Goal: Information Seeking & Learning: Find specific fact

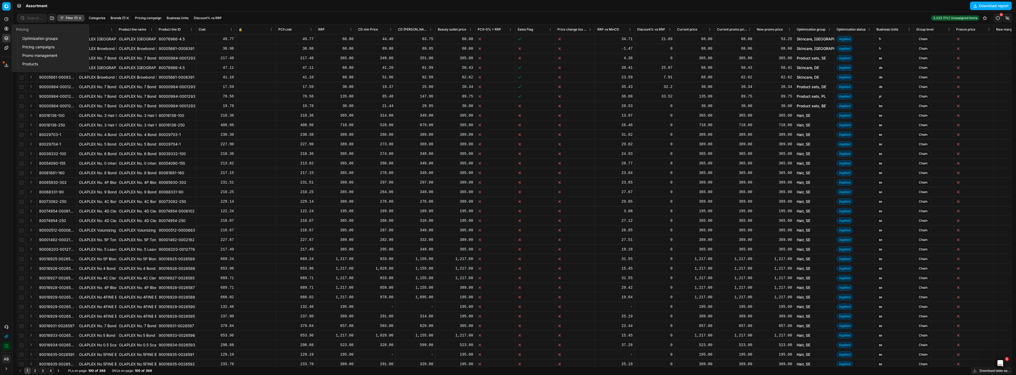
click at [6, 31] on button "Pricing" at bounding box center [6, 28] width 9 height 9
click at [36, 47] on link "Pricing campaigns" at bounding box center [51, 46] width 62 height 7
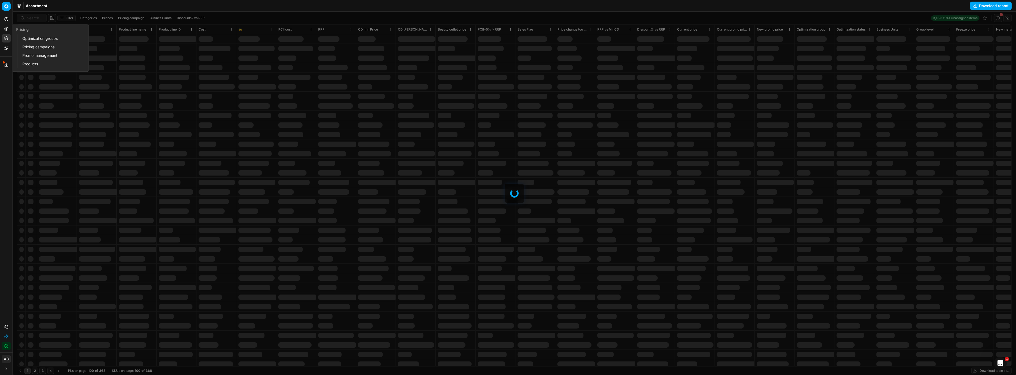
click at [50, 38] on link "Optimization groups" at bounding box center [51, 38] width 62 height 7
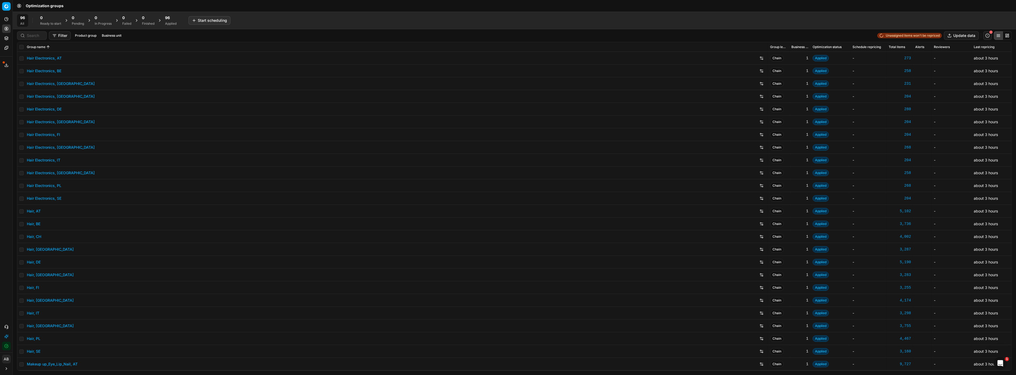
click at [171, 20] on div "96" at bounding box center [170, 17] width 11 height 5
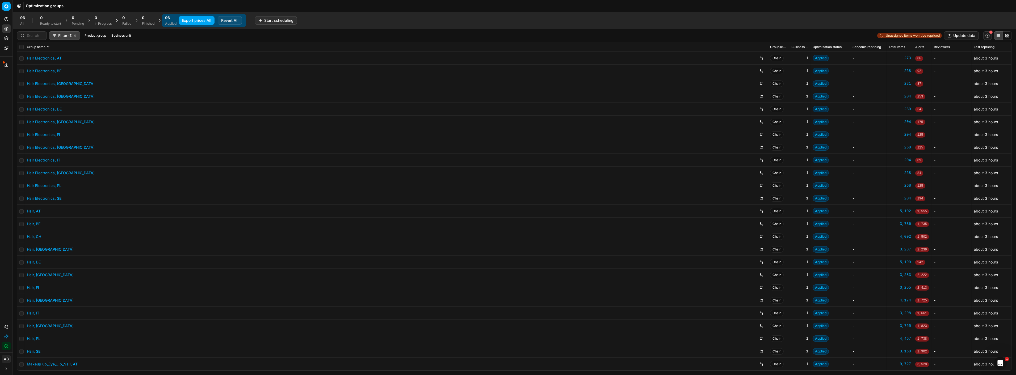
click at [123, 32] on button "Business unit" at bounding box center [121, 35] width 24 height 6
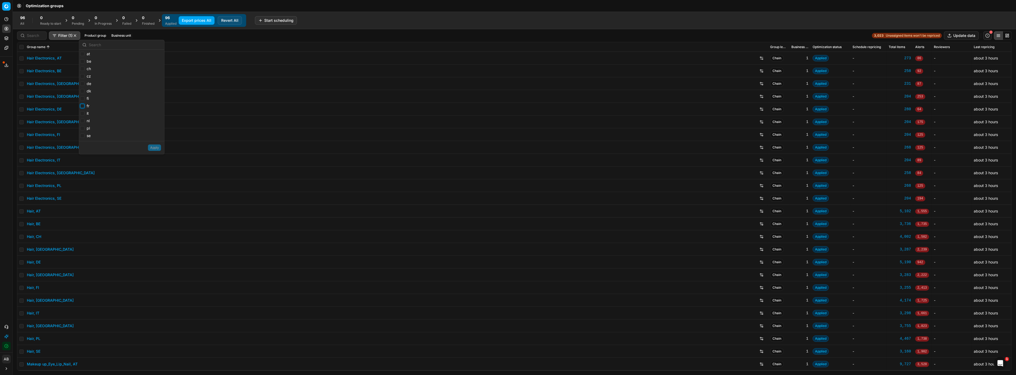
click at [82, 105] on input "fr" at bounding box center [82, 106] width 4 height 4
checkbox input "false"
click at [226, 15] on div "Export prices All Revert All" at bounding box center [209, 20] width 66 height 11
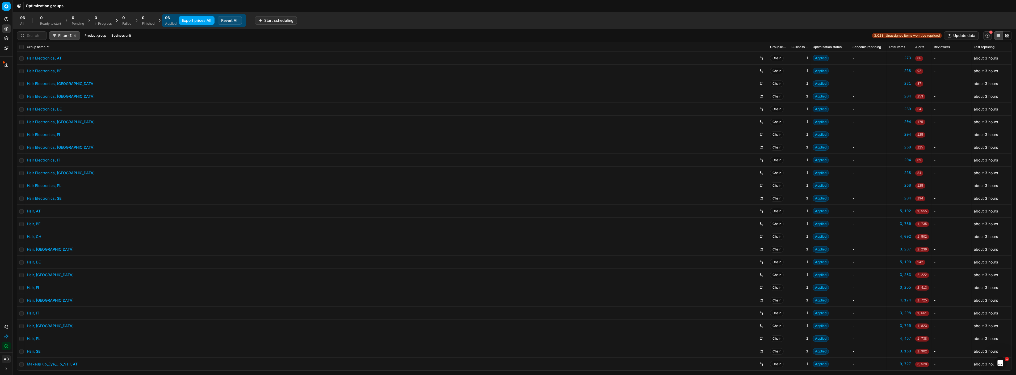
click at [227, 19] on button "Revert All" at bounding box center [230, 20] width 24 height 9
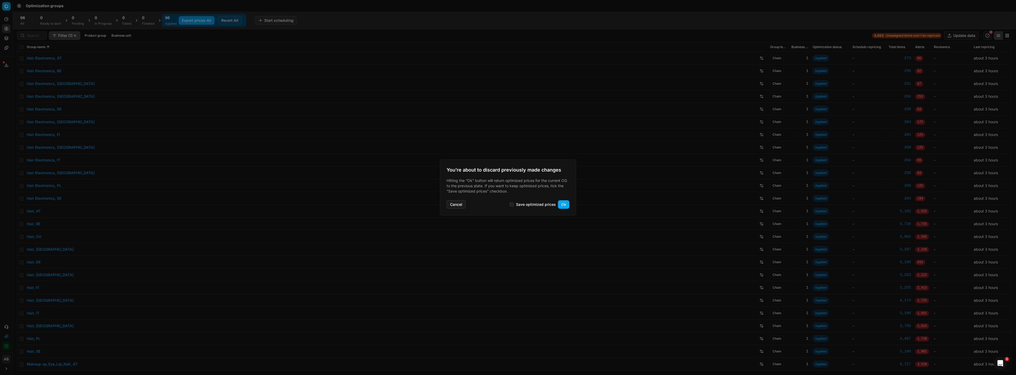
click at [461, 202] on button "Cancel" at bounding box center [455, 204] width 19 height 9
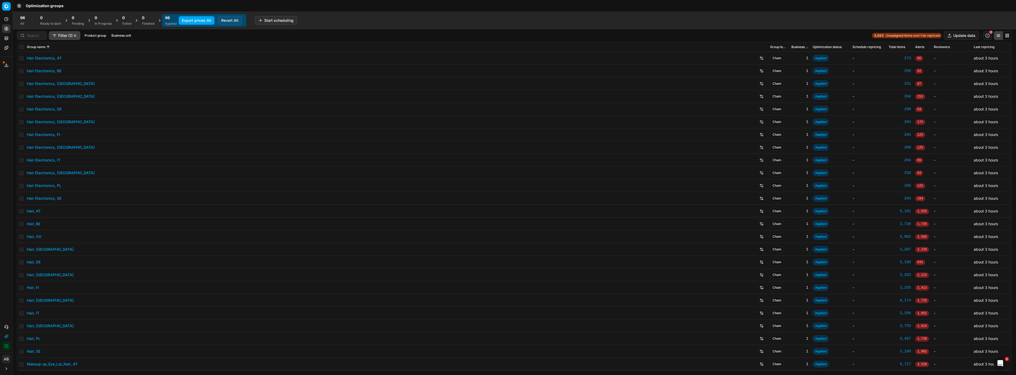
click at [126, 35] on button "Business unit" at bounding box center [121, 35] width 24 height 6
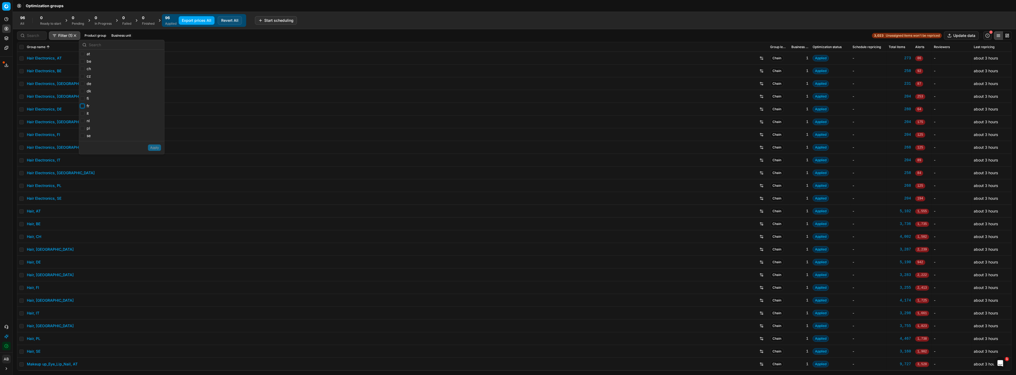
click at [83, 106] on input "fr" at bounding box center [82, 106] width 4 height 4
checkbox input "true"
click at [156, 147] on button "Apply" at bounding box center [154, 148] width 13 height 6
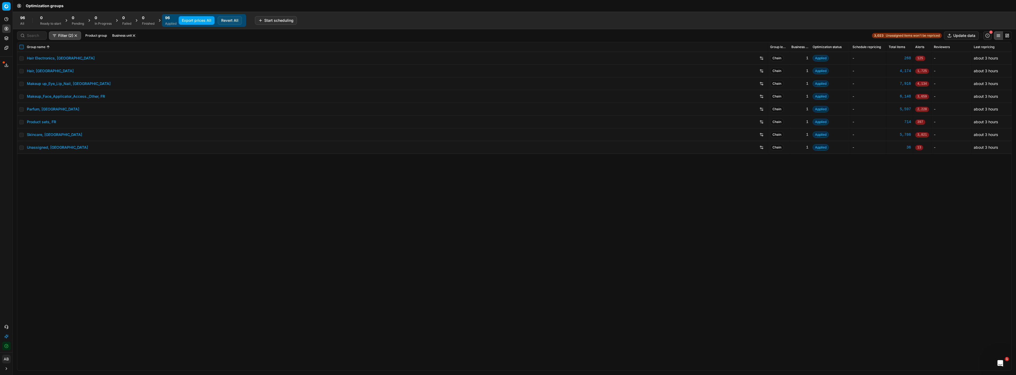
click at [23, 47] on input "checkbox" at bounding box center [21, 47] width 4 height 4
checkbox input "true"
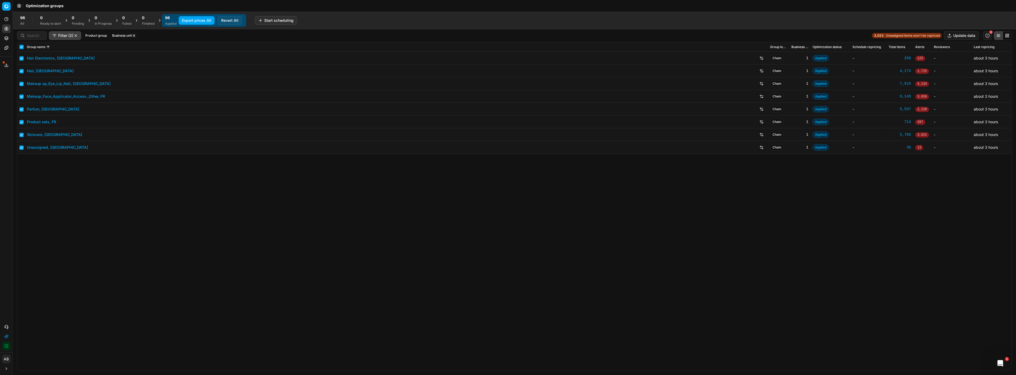
checkbox input "true"
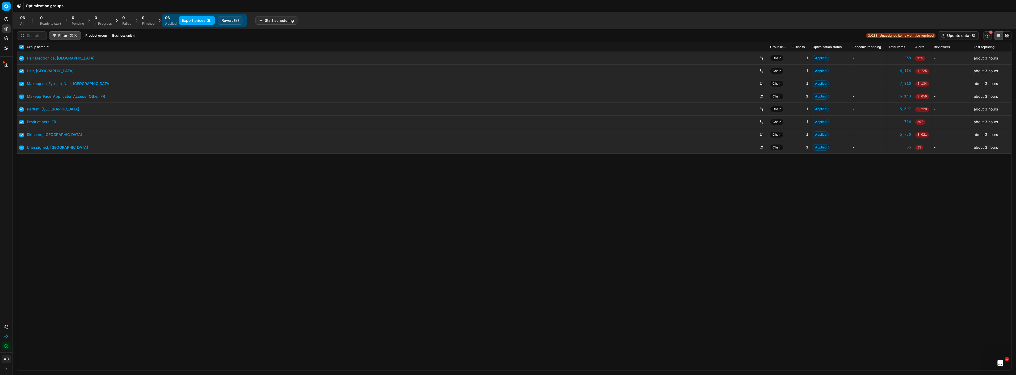
click at [234, 22] on button "Revert (8)" at bounding box center [230, 20] width 24 height 9
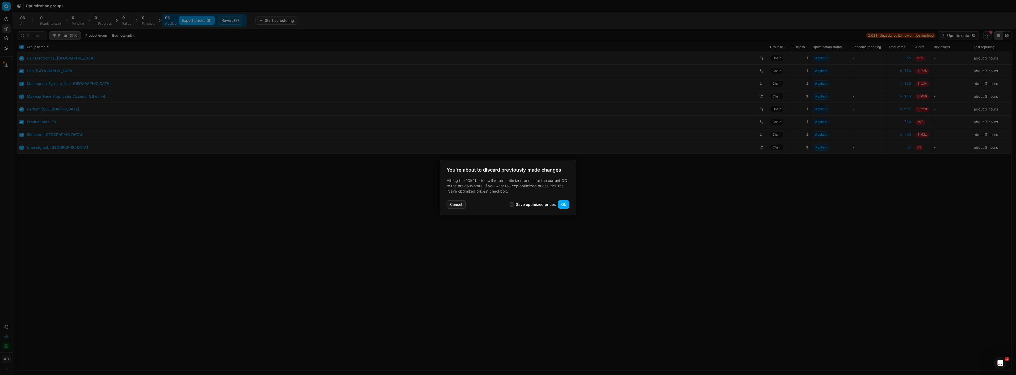
click at [565, 203] on button "Ok" at bounding box center [563, 204] width 11 height 9
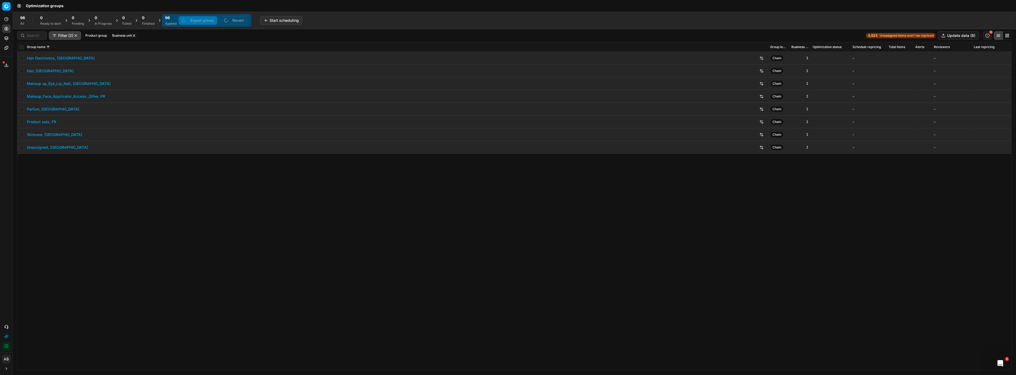
checkbox input "false"
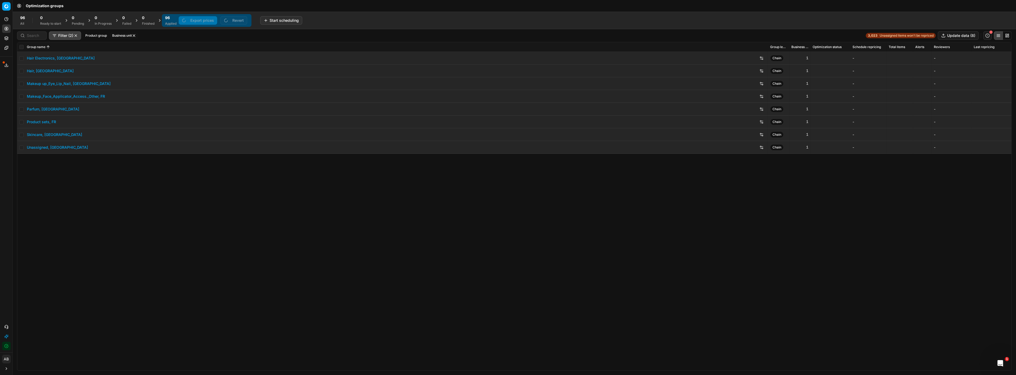
checkbox input "false"
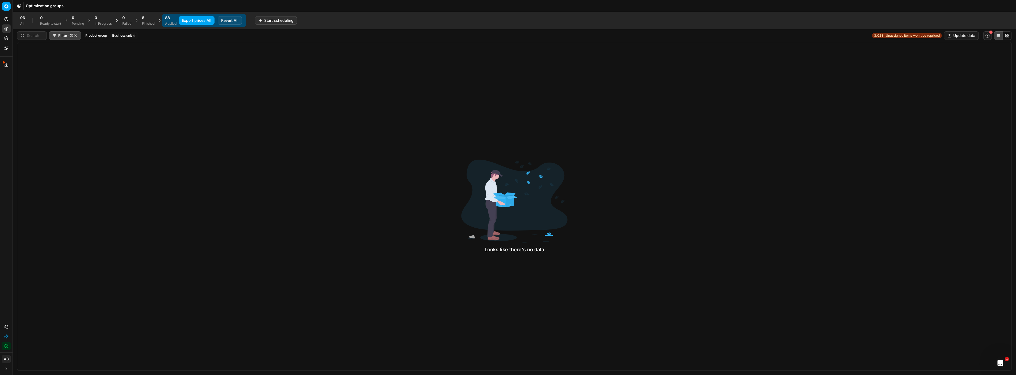
click at [142, 17] on div "8 Finished" at bounding box center [148, 20] width 19 height 13
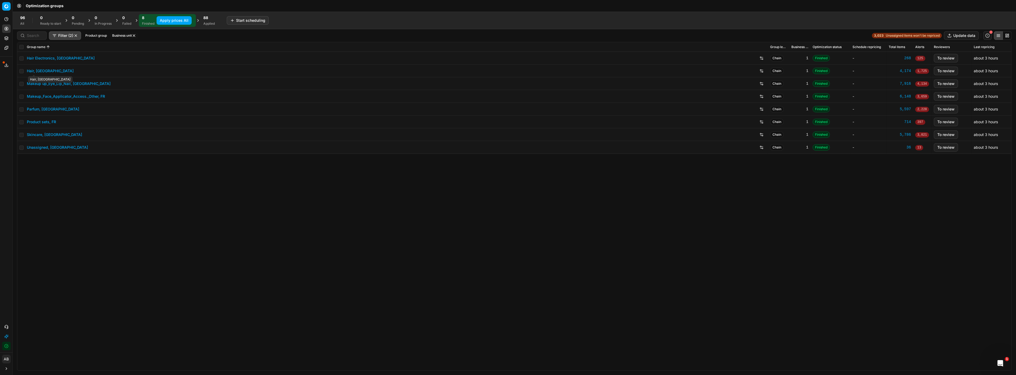
click at [31, 71] on link "Hair, [GEOGRAPHIC_DATA]" at bounding box center [50, 70] width 47 height 5
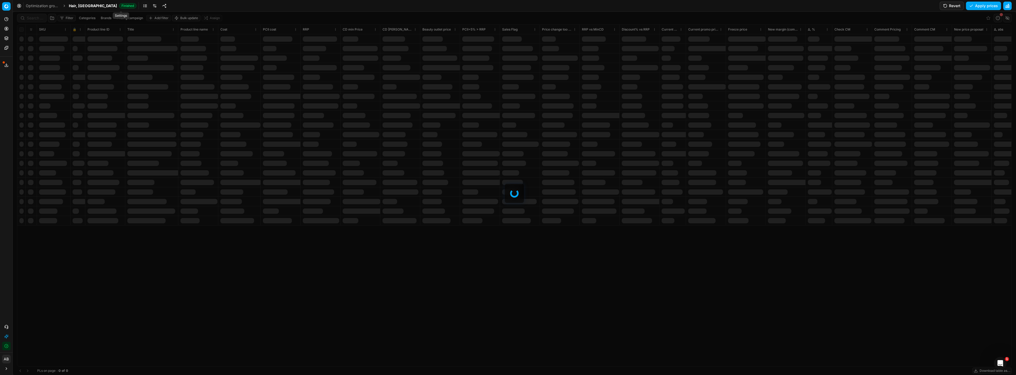
click at [150, 5] on link at bounding box center [154, 6] width 9 height 9
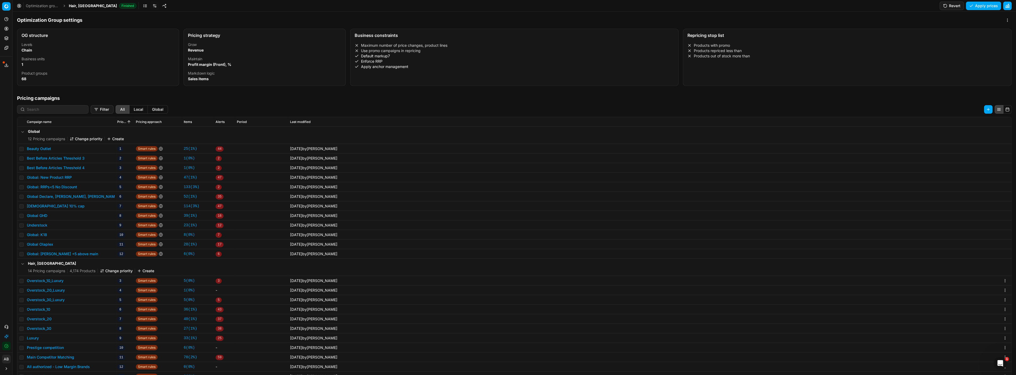
scroll to position [82, 0]
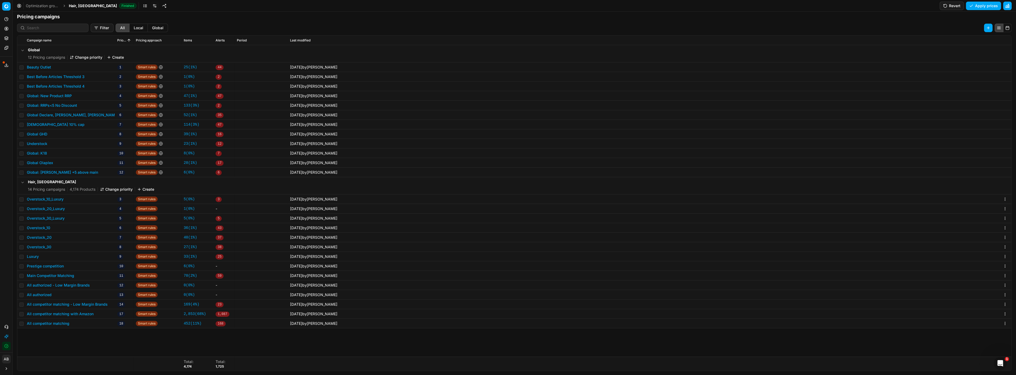
click at [72, 304] on button "All competitor matching - Low Margin Brands" at bounding box center [67, 304] width 81 height 5
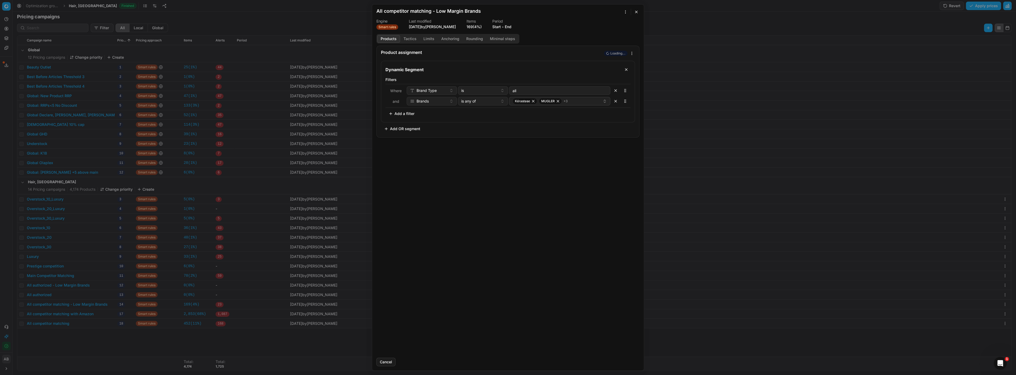
click at [413, 45] on div "Products Tactics Limits Anchoring Rounding Minimal steps Product assignment Loa…" at bounding box center [508, 194] width 272 height 320
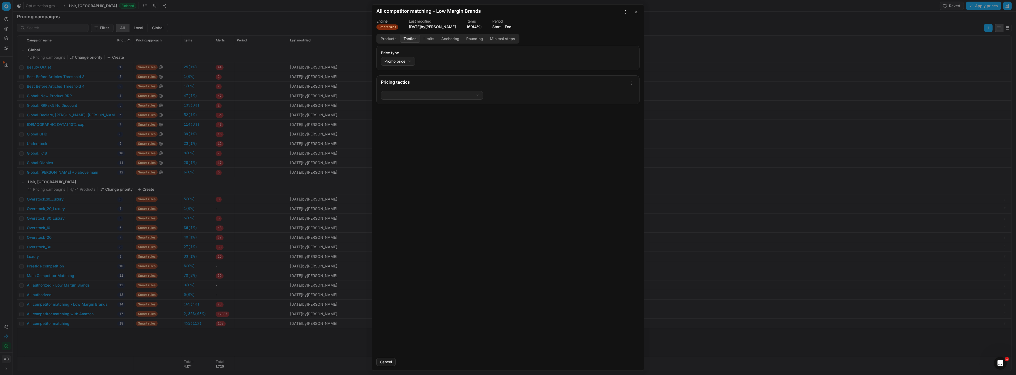
click at [412, 37] on button "Tactics" at bounding box center [410, 39] width 20 height 8
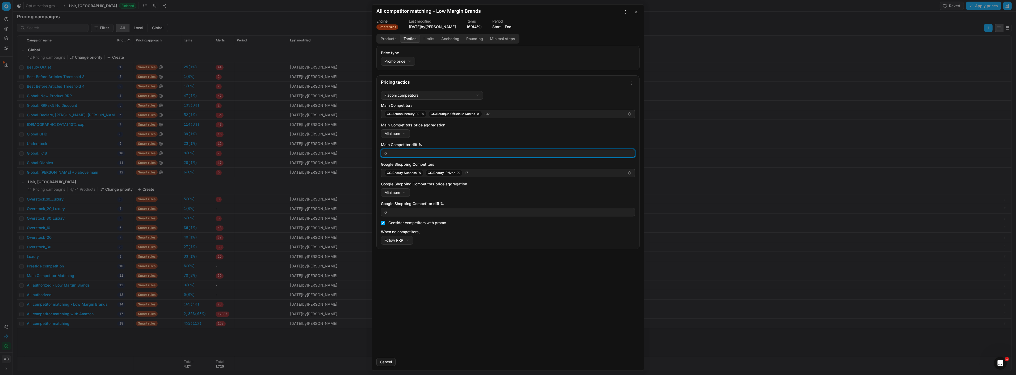
click at [406, 153] on input "0" at bounding box center [507, 153] width 249 height 8
type input "5"
click at [392, 217] on div "0" at bounding box center [508, 212] width 254 height 9
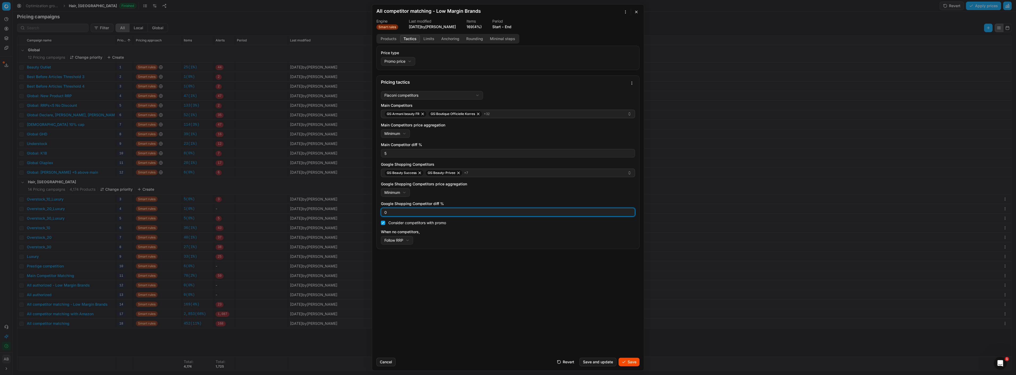
click at [392, 213] on input "0" at bounding box center [507, 212] width 249 height 8
click at [392, 213] on input "Google Shopping Competitor diff %" at bounding box center [507, 212] width 249 height 8
type input "5"
click at [622, 362] on button "Save" at bounding box center [628, 362] width 21 height 9
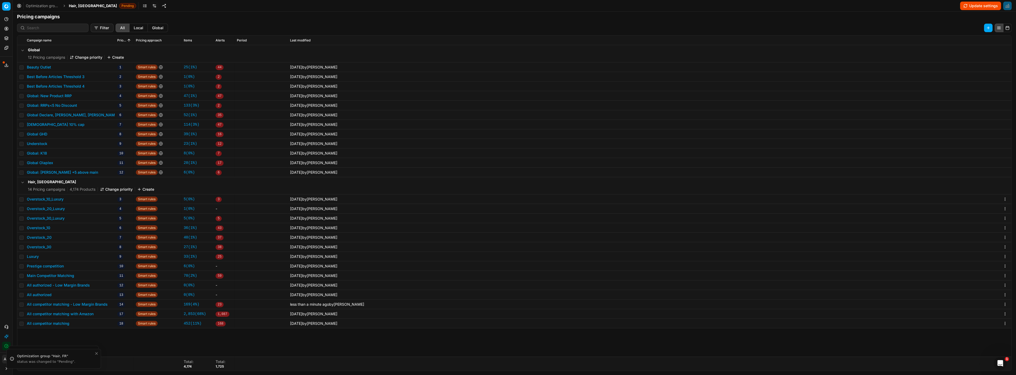
click at [67, 305] on button "All competitor matching - Low Margin Brands" at bounding box center [67, 304] width 81 height 5
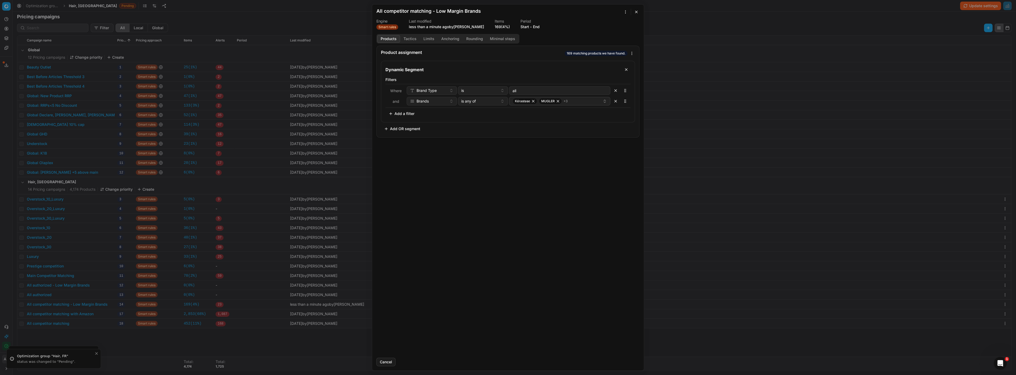
click at [410, 40] on button "Tactics" at bounding box center [410, 39] width 20 height 8
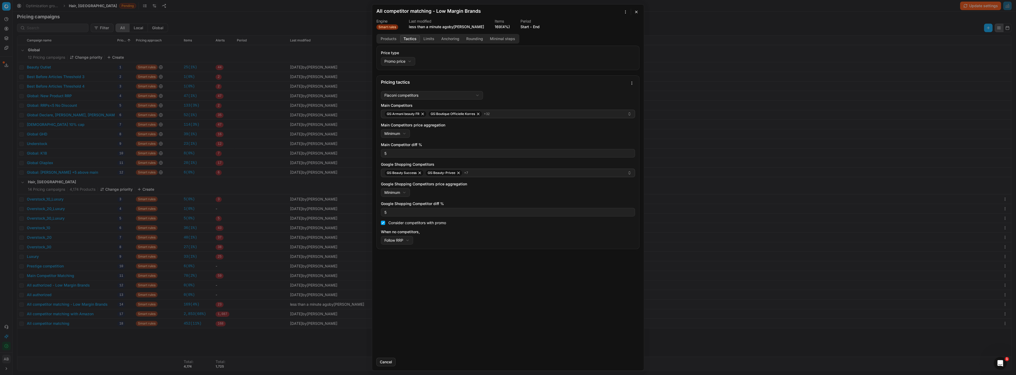
click at [631, 83] on div "We are saving PC settings. Please wait, it should take a few minutes All compet…" at bounding box center [508, 187] width 1016 height 375
click at [607, 112] on div "Save as template" at bounding box center [613, 110] width 41 height 9
click at [87, 355] on div "We are saving PC settings. Please wait, it should take a few minutes All compet…" at bounding box center [508, 187] width 1016 height 375
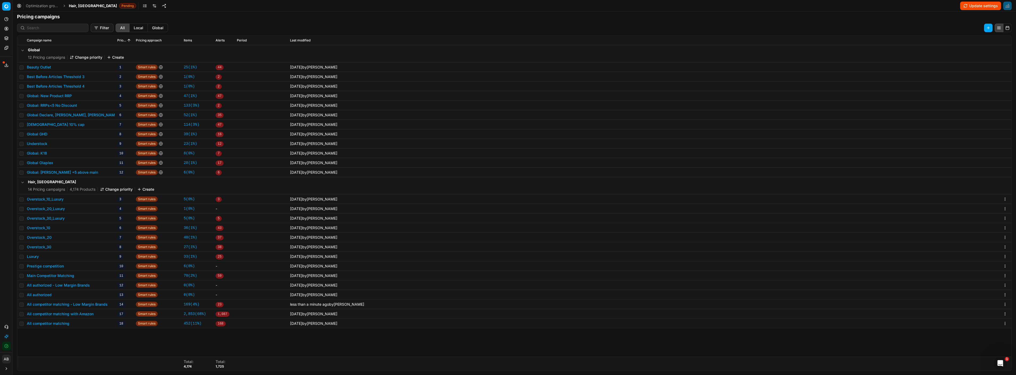
click at [97, 305] on button "All competitor matching - Low Margin Brands" at bounding box center [67, 304] width 81 height 5
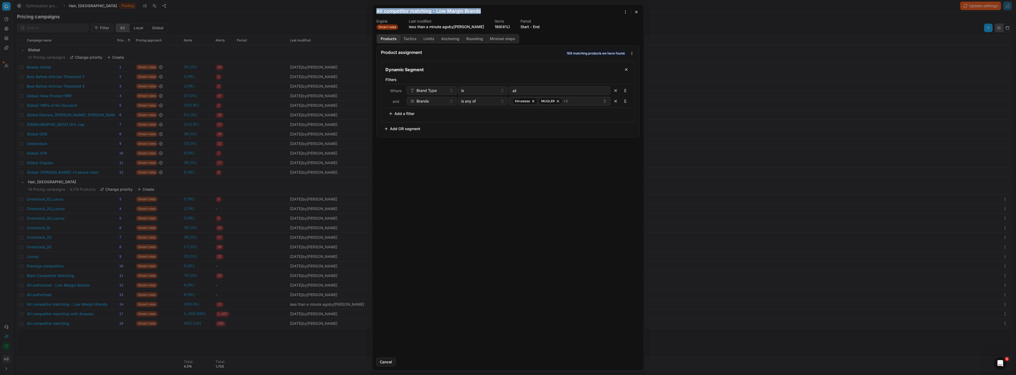
drag, startPoint x: 482, startPoint y: 11, endPoint x: 375, endPoint y: 10, distance: 107.4
click at [375, 10] on form "We are saving PC settings. Please wait, it should take a few minutes All compet…" at bounding box center [508, 188] width 272 height 366
copy h2 "All competitor matching - Low Margin Brands"
click at [500, 185] on div "Product assignment 169 matching products we have found. Dynamic Segment Filters…" at bounding box center [508, 200] width 272 height 308
click at [407, 37] on button "Tactics" at bounding box center [410, 39] width 20 height 8
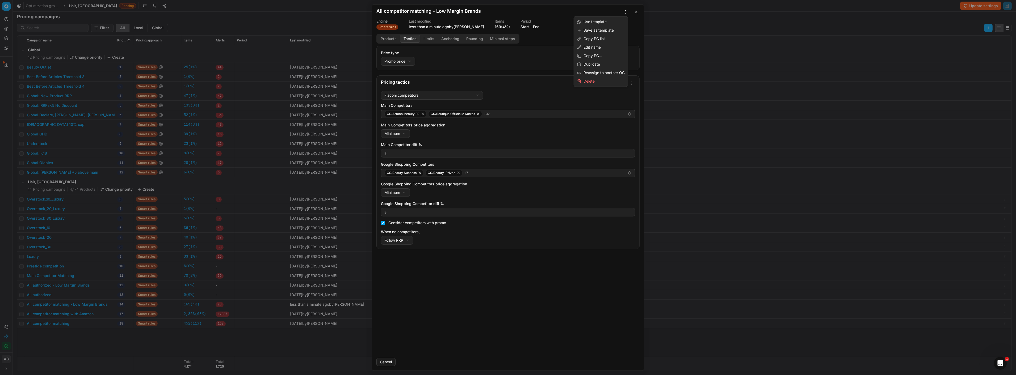
click at [625, 11] on div "We are saving PC settings. Please wait, it should take a few minutes All compet…" at bounding box center [508, 187] width 1016 height 375
click at [594, 47] on div "Edit name" at bounding box center [601, 47] width 52 height 9
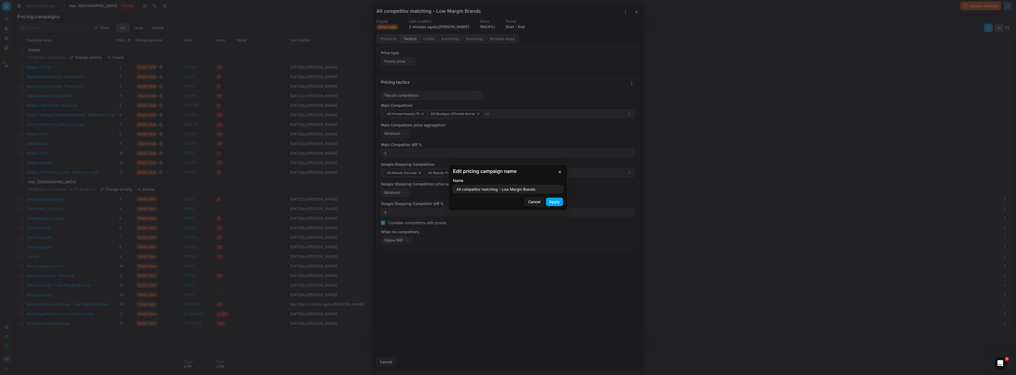
click at [535, 202] on button "Cancel" at bounding box center [534, 202] width 19 height 9
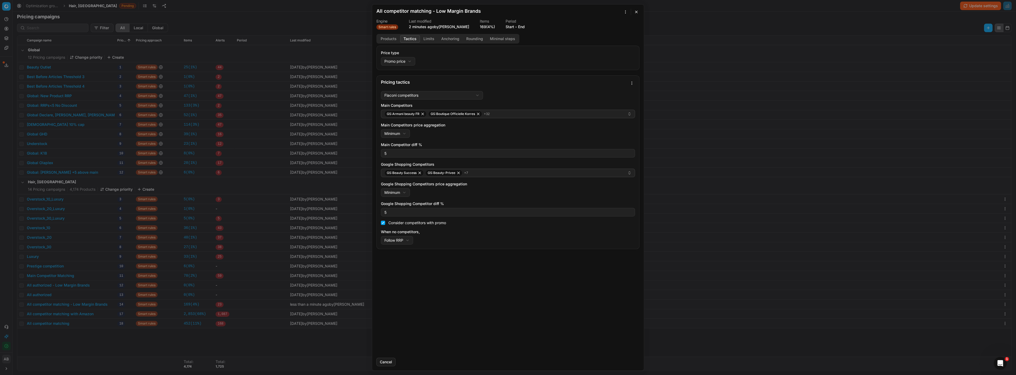
click at [628, 84] on div "Pricing tactics" at bounding box center [508, 82] width 263 height 13
click at [631, 12] on div at bounding box center [627, 12] width 11 height 6
click at [634, 12] on button "button" at bounding box center [636, 12] width 6 height 6
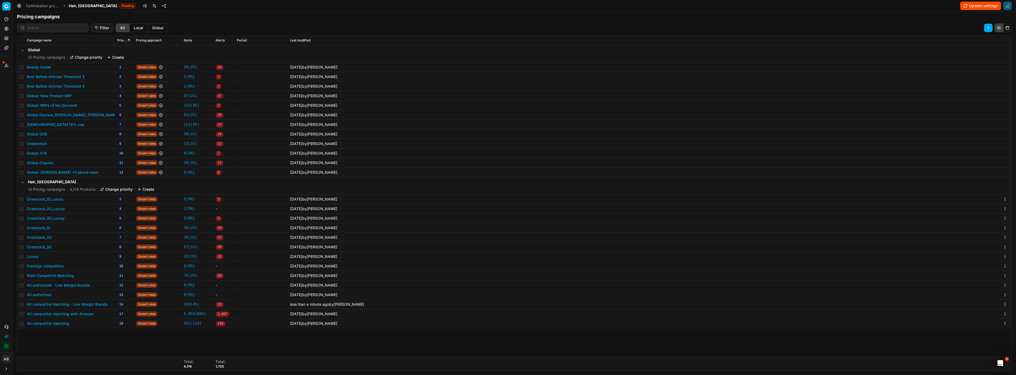
click at [6, 47] on icon at bounding box center [6, 48] width 4 height 4
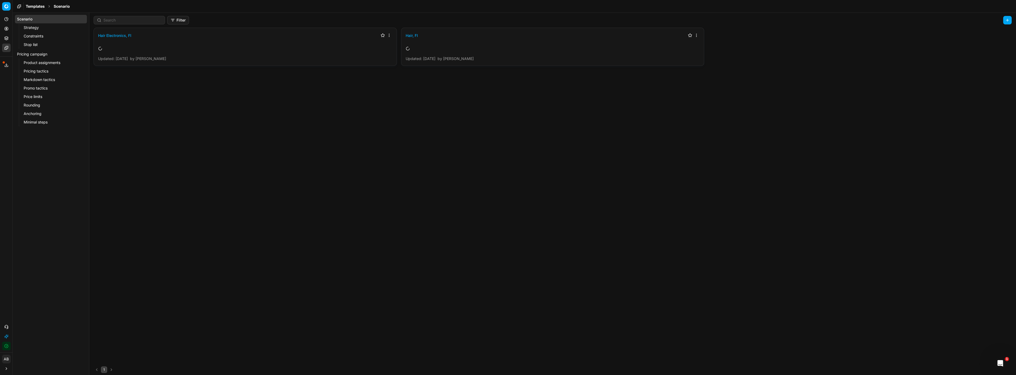
click at [42, 68] on link "Pricing tactics" at bounding box center [51, 70] width 59 height 7
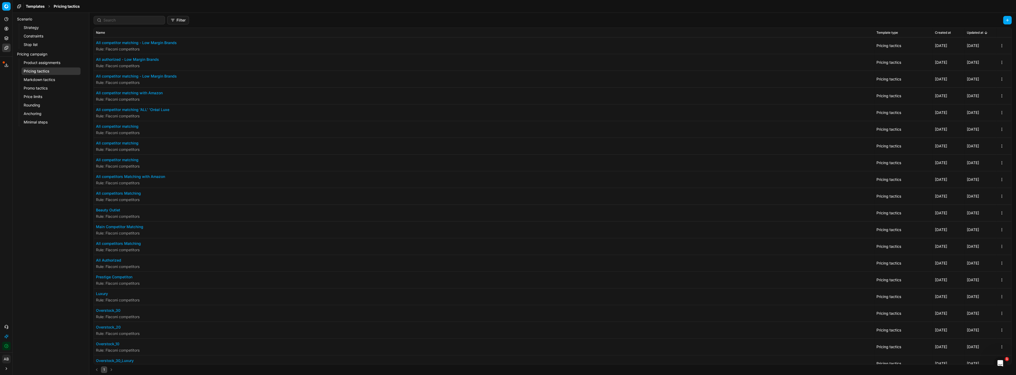
click at [167, 44] on button "All competitor matching - Low Margin Brands" at bounding box center [136, 42] width 81 height 5
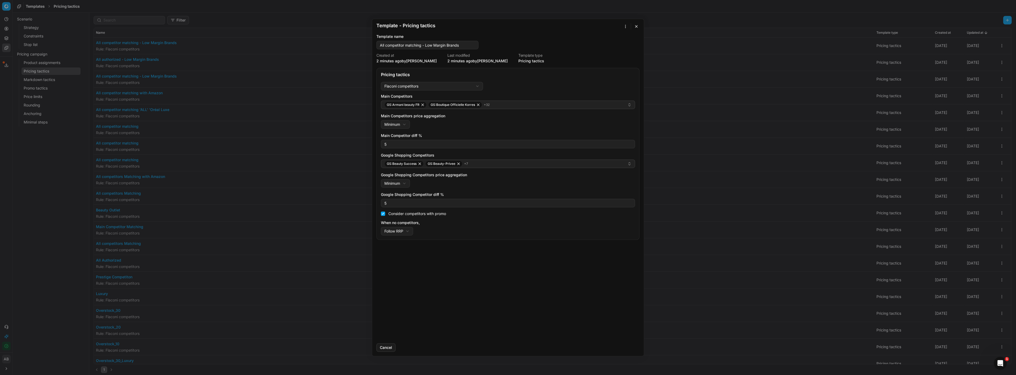
click at [628, 27] on div "Template - Pricing tactics Saving template... Template name All competitor matc…" at bounding box center [508, 187] width 1016 height 375
click at [611, 44] on div "Apply to ..." at bounding box center [611, 45] width 31 height 9
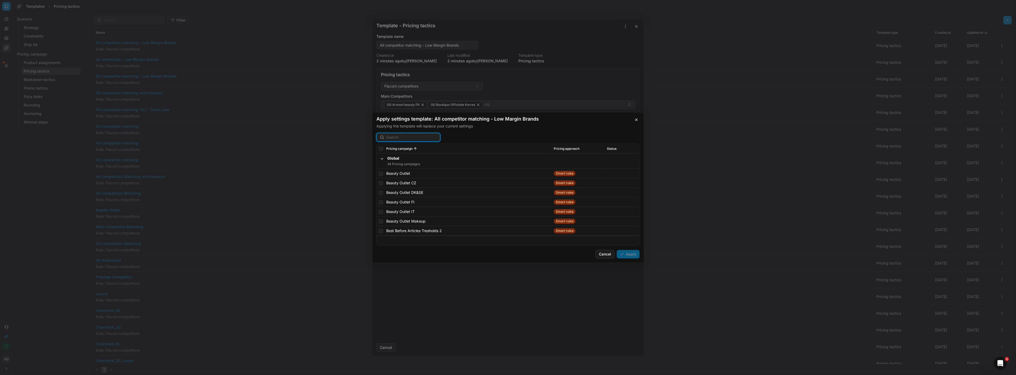
paste input "All competitor matching - Low Margin Brands"
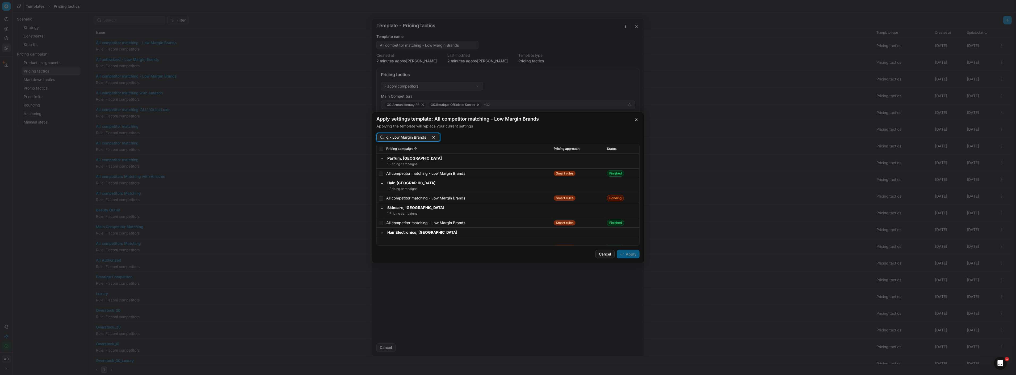
scroll to position [0, 0]
type input "All competitor matching - Low Margin Brands"
click at [379, 172] on input "checkbox" at bounding box center [381, 173] width 4 height 4
checkbox input "true"
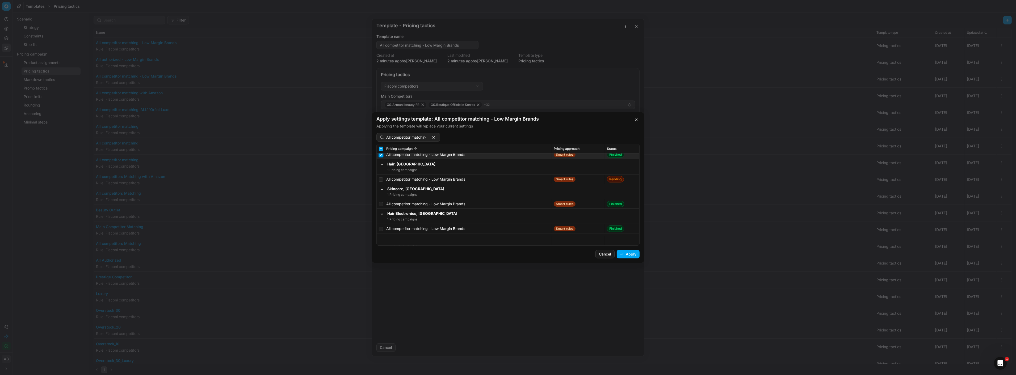
scroll to position [19, 0]
click at [382, 205] on input "checkbox" at bounding box center [381, 204] width 4 height 4
checkbox input "true"
click at [381, 208] on input "checkbox" at bounding box center [381, 207] width 4 height 4
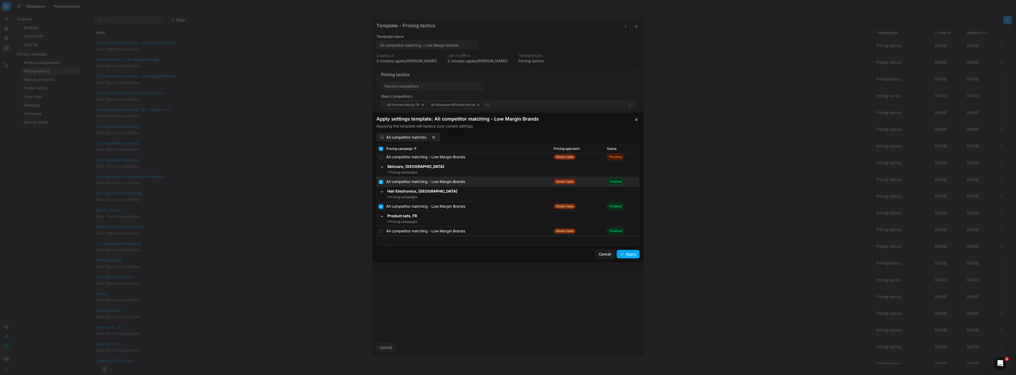
checkbox input "true"
click at [381, 206] on input "checkbox" at bounding box center [381, 208] width 4 height 4
checkbox input "true"
click at [381, 206] on input "checkbox" at bounding box center [381, 207] width 4 height 4
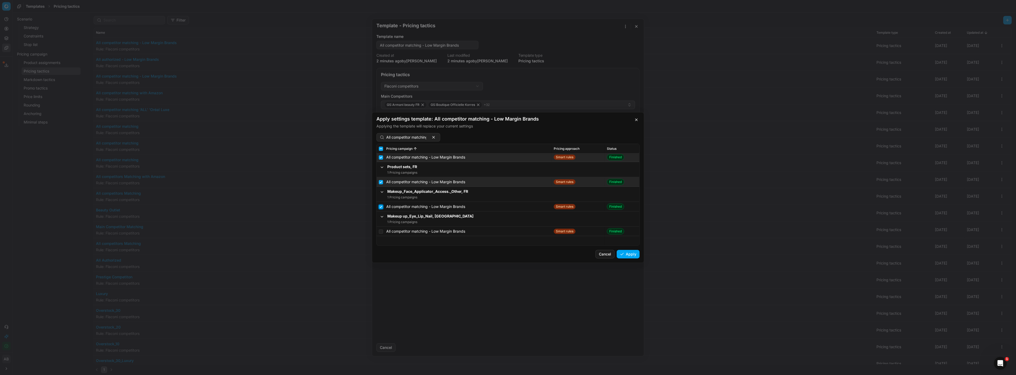
checkbox input "true"
click at [379, 230] on input "checkbox" at bounding box center [381, 232] width 4 height 4
checkbox input "true"
click at [628, 253] on button "Apply" at bounding box center [628, 254] width 23 height 9
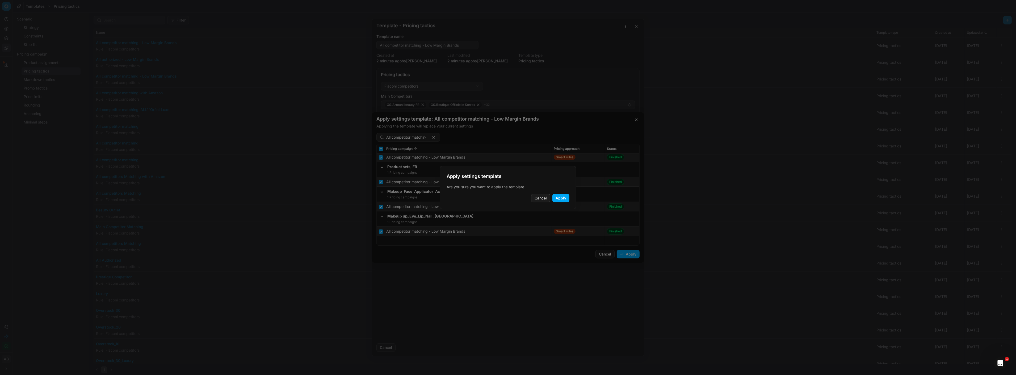
click at [560, 196] on button "Apply" at bounding box center [560, 198] width 17 height 9
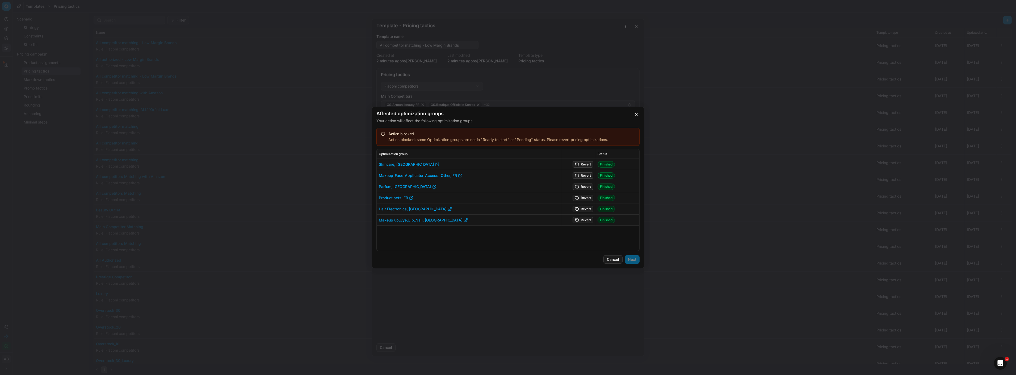
click at [583, 164] on button "Revert" at bounding box center [582, 164] width 21 height 6
click at [585, 175] on button "Revert" at bounding box center [582, 175] width 21 height 6
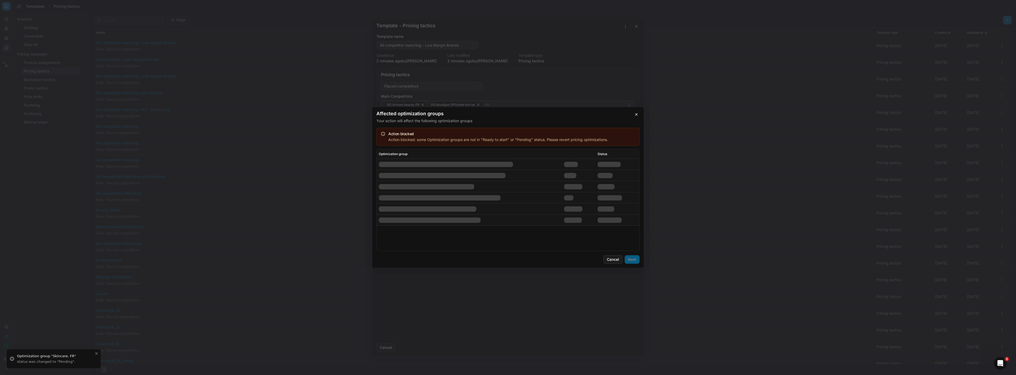
click at [586, 185] on td at bounding box center [579, 186] width 34 height 11
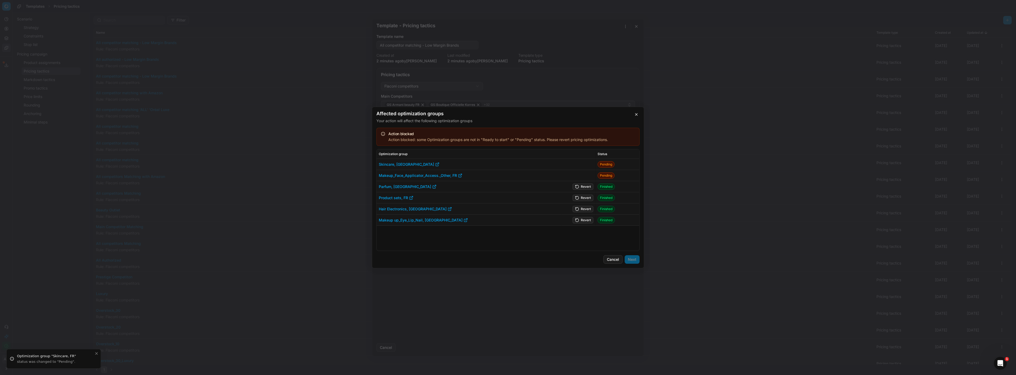
click at [585, 187] on button "Revert" at bounding box center [582, 187] width 21 height 6
click at [586, 199] on button "Revert" at bounding box center [582, 198] width 21 height 6
click at [585, 207] on td "Revert" at bounding box center [579, 209] width 34 height 11
click at [585, 208] on button "Revert" at bounding box center [582, 209] width 21 height 6
click at [577, 219] on button "Revert" at bounding box center [582, 220] width 21 height 6
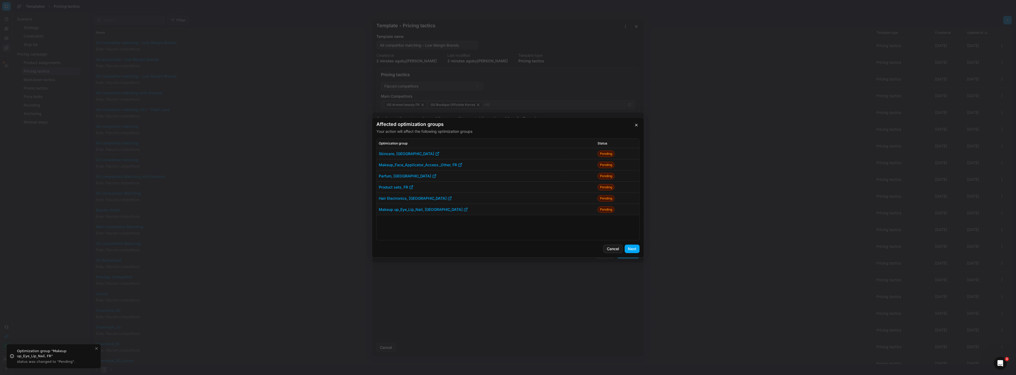
click at [630, 248] on button "Next" at bounding box center [631, 249] width 15 height 9
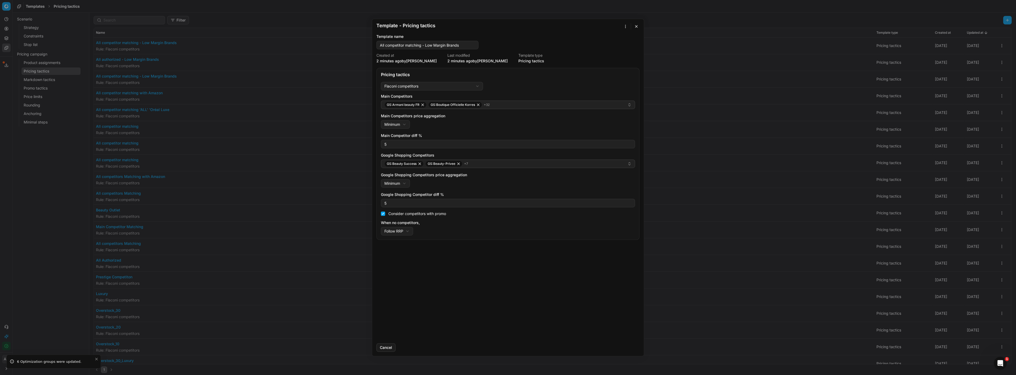
click at [634, 28] on button "button" at bounding box center [636, 26] width 6 height 6
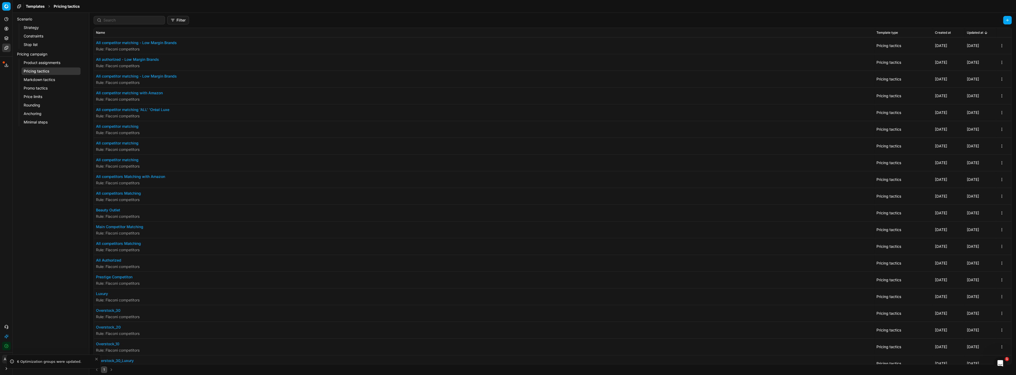
click at [48, 69] on link "Pricing tactics" at bounding box center [51, 70] width 59 height 7
click at [39, 37] on link "Optimization groups" at bounding box center [51, 38] width 62 height 7
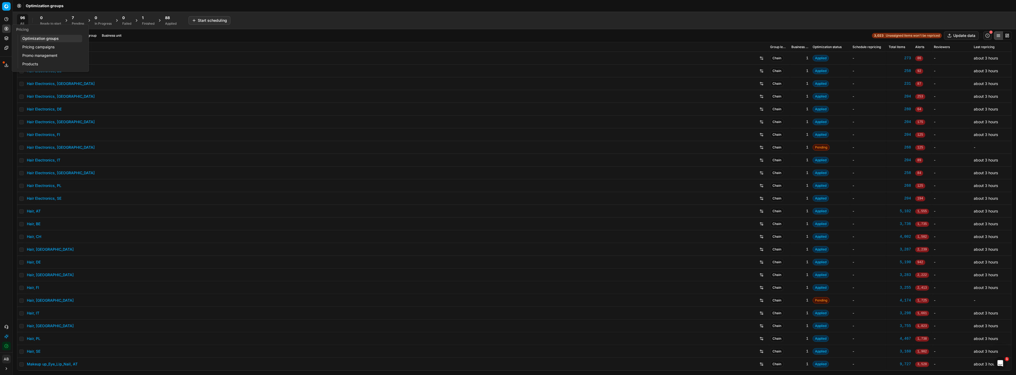
click at [73, 19] on span "7" at bounding box center [73, 17] width 2 height 5
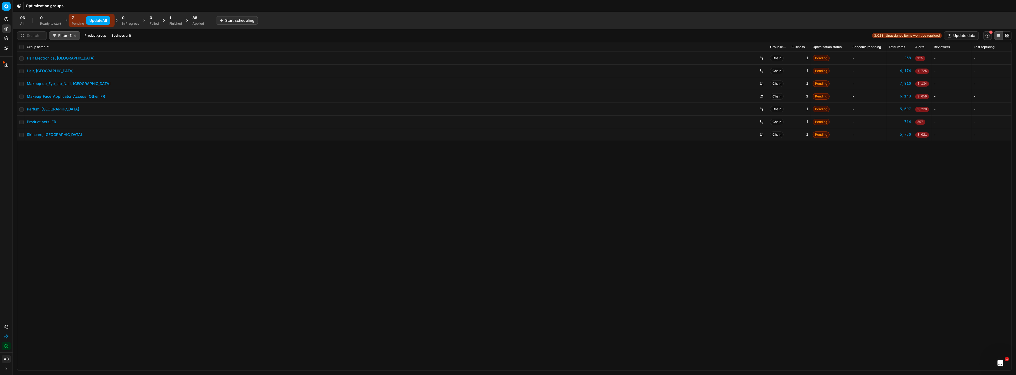
click at [31, 107] on link "Parfum, [GEOGRAPHIC_DATA]" at bounding box center [53, 109] width 52 height 5
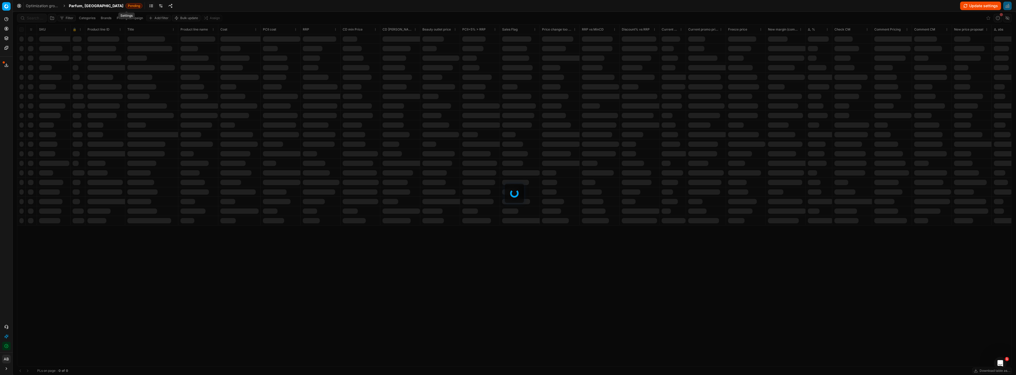
click at [157, 6] on link at bounding box center [161, 6] width 9 height 9
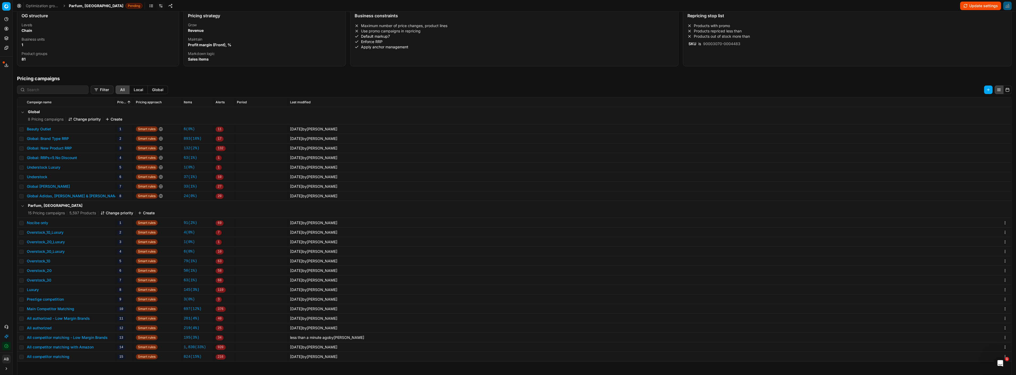
scroll to position [82, 0]
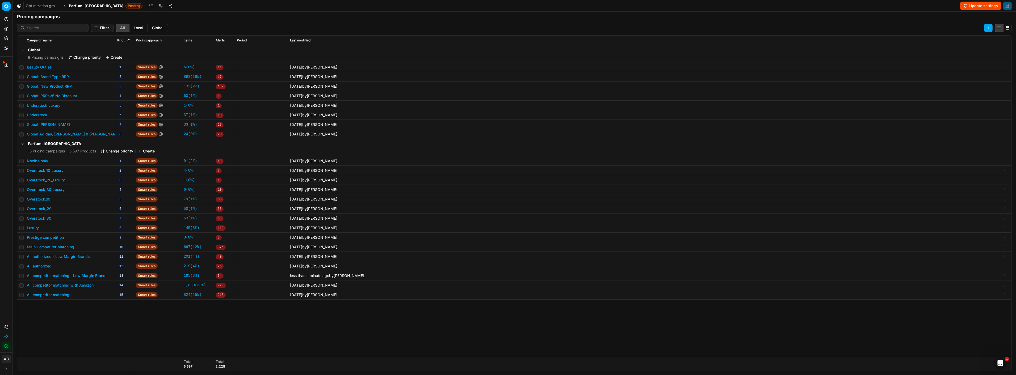
click at [68, 255] on button "All authorized - Low Margin Brands" at bounding box center [58, 256] width 63 height 5
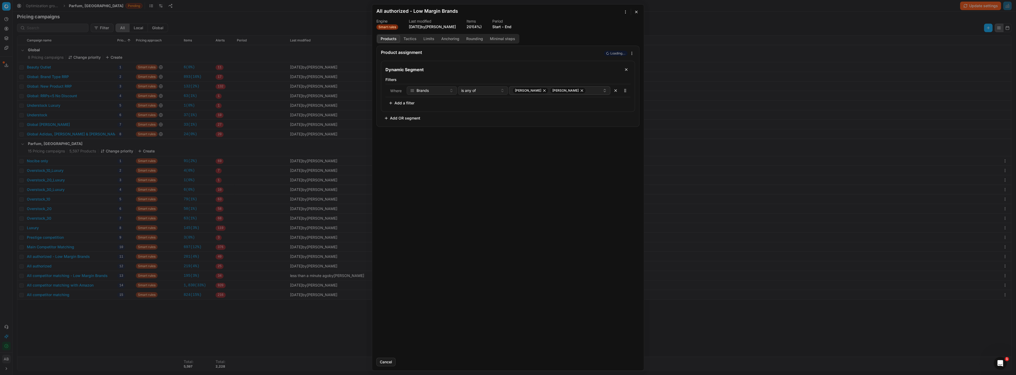
click at [411, 35] on div "Products Tactics Limits Anchoring Rounding Minimal steps" at bounding box center [447, 39] width 143 height 10
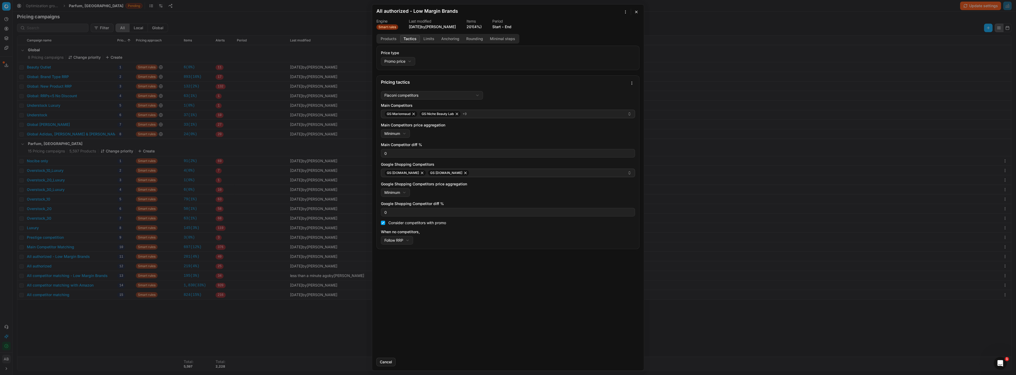
click at [409, 39] on button "Tactics" at bounding box center [410, 39] width 20 height 8
drag, startPoint x: 399, startPoint y: 153, endPoint x: 378, endPoint y: 158, distance: 22.1
click at [378, 158] on div "Flaconi competitors Flaconi competitorsFlaconi competitors rule: first takes in…" at bounding box center [508, 169] width 263 height 160
type input "5"
click at [634, 11] on button "button" at bounding box center [636, 12] width 6 height 6
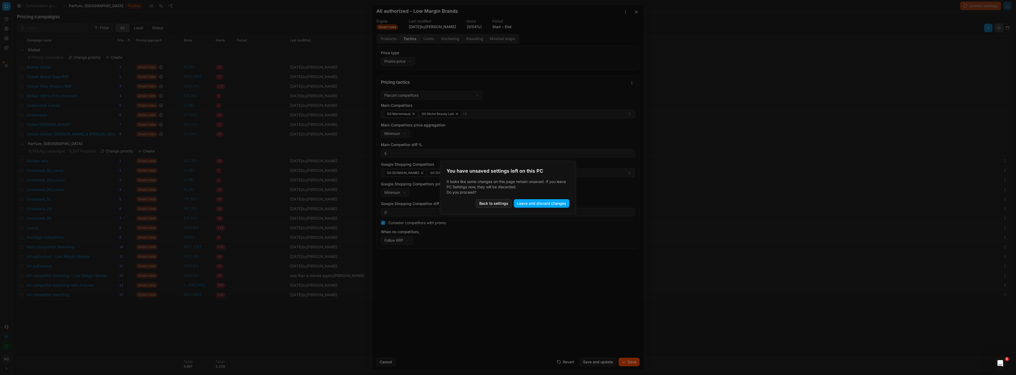
click at [520, 203] on button "Leave and discard changes" at bounding box center [542, 203] width 56 height 9
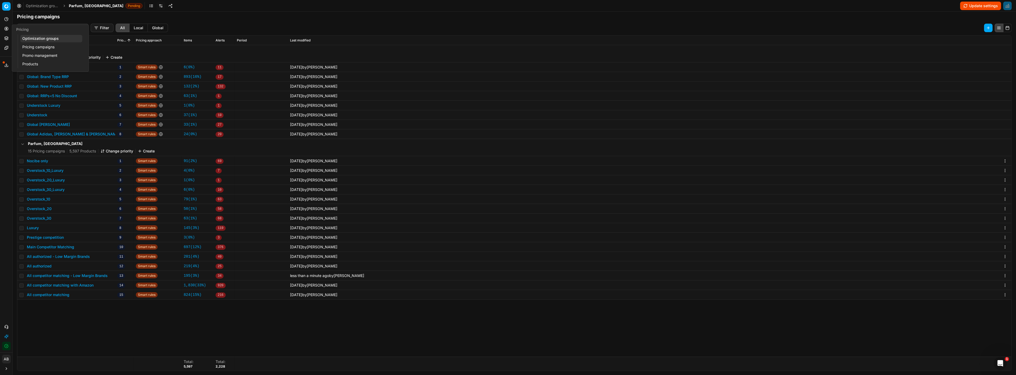
click at [32, 39] on link "Optimization groups" at bounding box center [51, 38] width 62 height 7
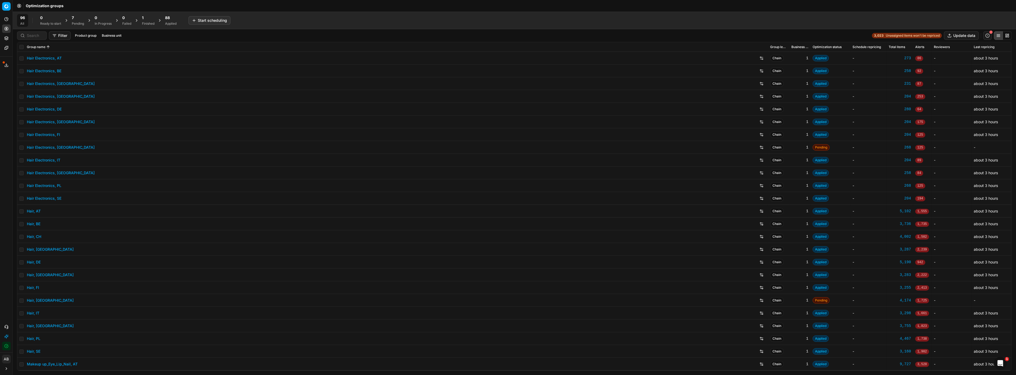
click at [75, 17] on div "7" at bounding box center [78, 17] width 12 height 5
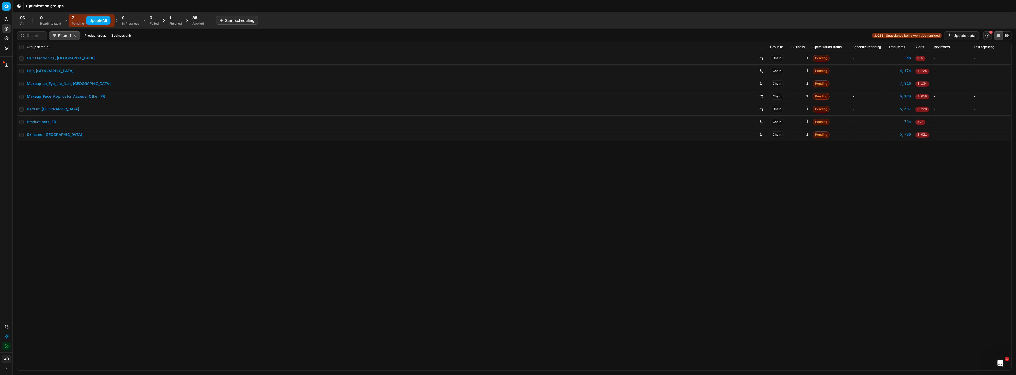
click at [94, 20] on button "Update All" at bounding box center [98, 20] width 24 height 9
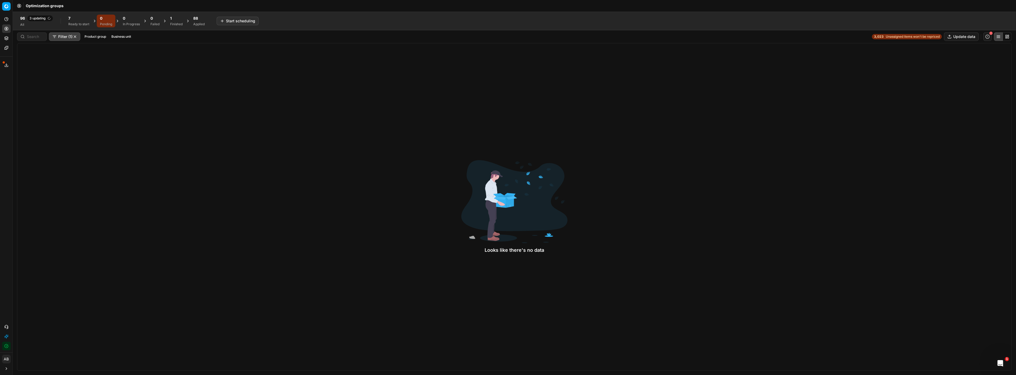
click at [78, 22] on div "Ready to start" at bounding box center [78, 24] width 21 height 4
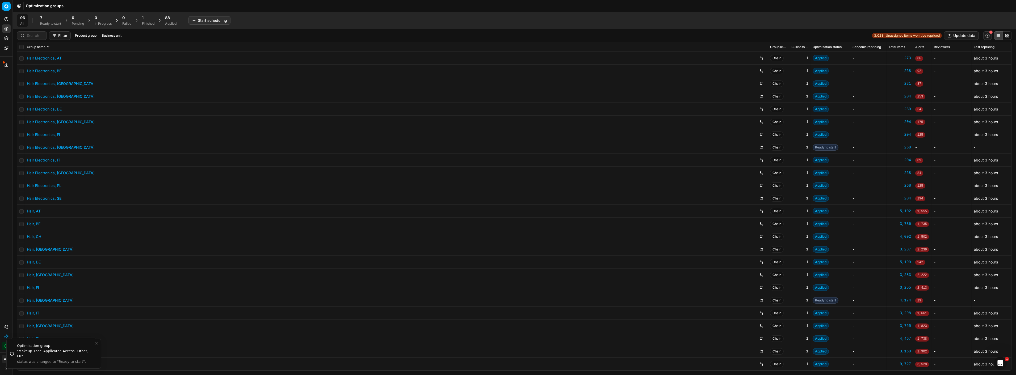
click at [50, 22] on div "Ready to start" at bounding box center [50, 24] width 21 height 4
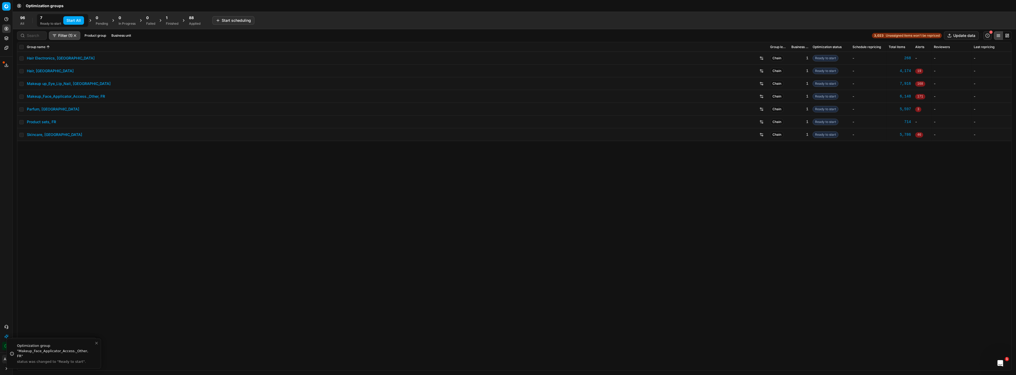
click at [80, 20] on button "Start All" at bounding box center [73, 20] width 21 height 9
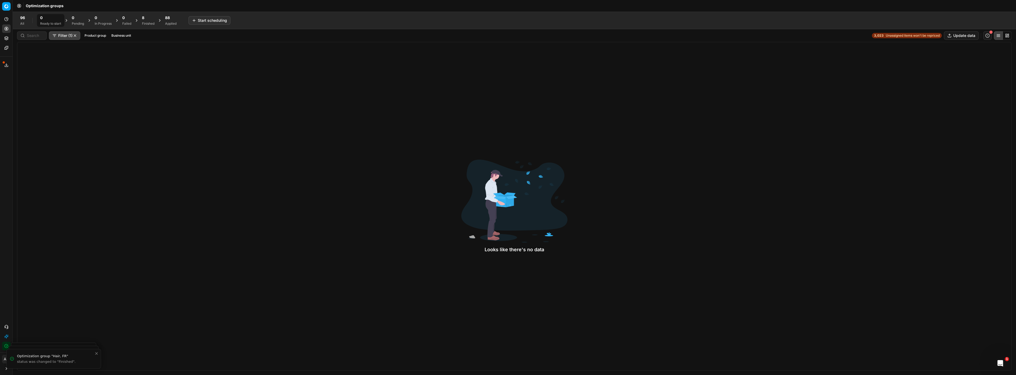
click at [147, 20] on div "8" at bounding box center [148, 17] width 12 height 5
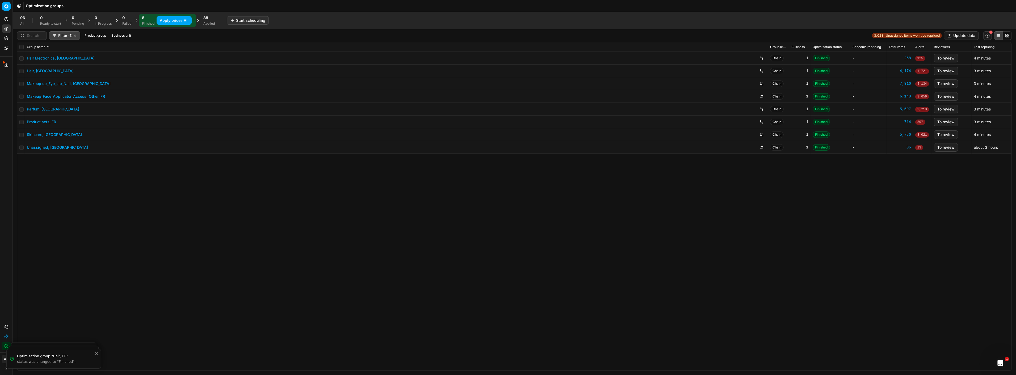
click at [159, 21] on button "Apply prices All" at bounding box center [174, 20] width 35 height 9
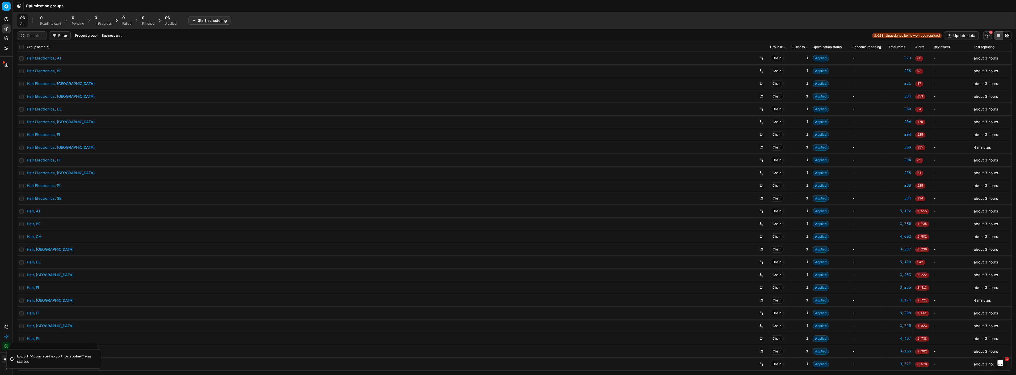
click at [50, 111] on link "Hair Electronics, DE" at bounding box center [44, 109] width 35 height 5
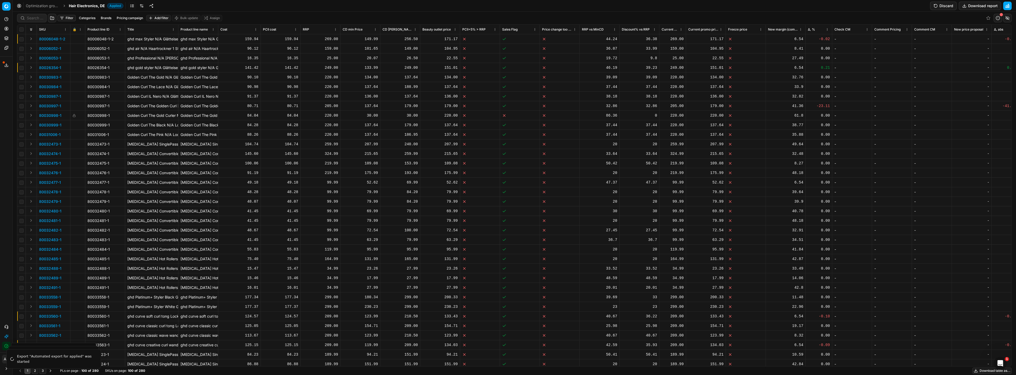
click at [25, 19] on div at bounding box center [32, 18] width 30 height 9
paste input "90009511-0014527"
type input "90009511-0014527"
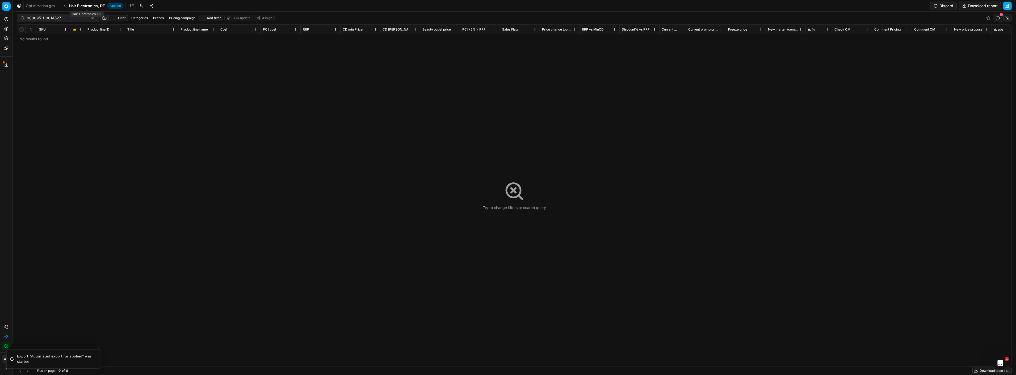
click at [78, 5] on span "Hair Electronics, DE" at bounding box center [87, 5] width 36 height 5
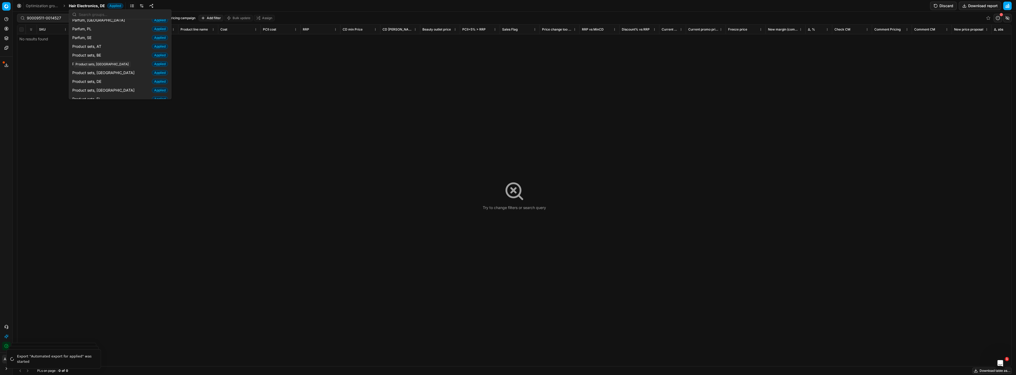
scroll to position [584, 0]
click at [98, 81] on span "Product sets, DE" at bounding box center [87, 83] width 31 height 5
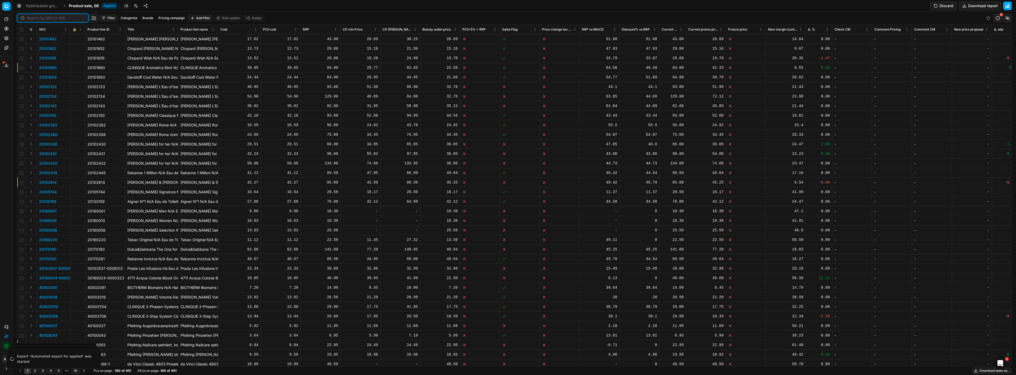
drag, startPoint x: 36, startPoint y: 16, endPoint x: 32, endPoint y: 18, distance: 3.7
click at [32, 18] on input at bounding box center [56, 17] width 58 height 5
paste input "90009511-0014527"
type input "90009511-0014527"
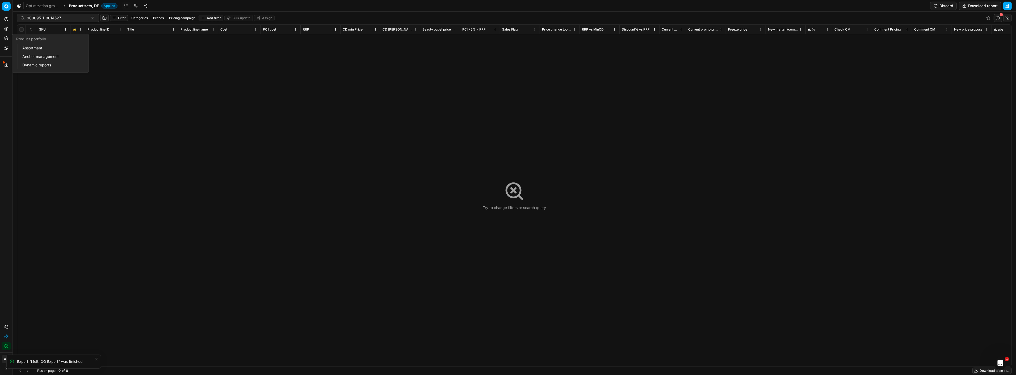
click at [23, 45] on link "Assortment" at bounding box center [51, 47] width 62 height 7
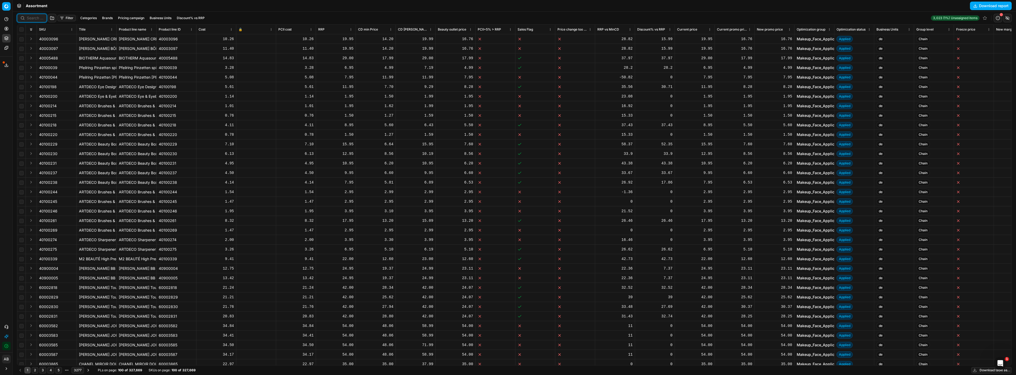
click at [33, 18] on input at bounding box center [35, 17] width 16 height 5
paste input "90009511-0014527"
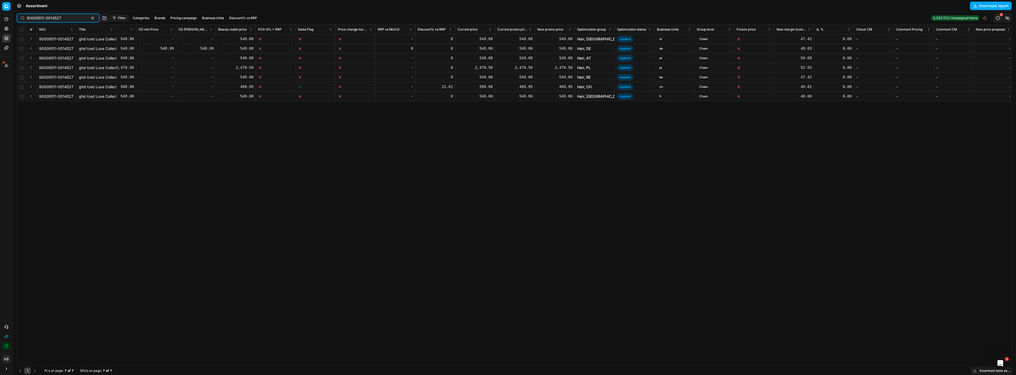
scroll to position [0, 220]
type input "90009511-0014527"
click at [32, 38] on link "Optimization groups" at bounding box center [51, 38] width 62 height 7
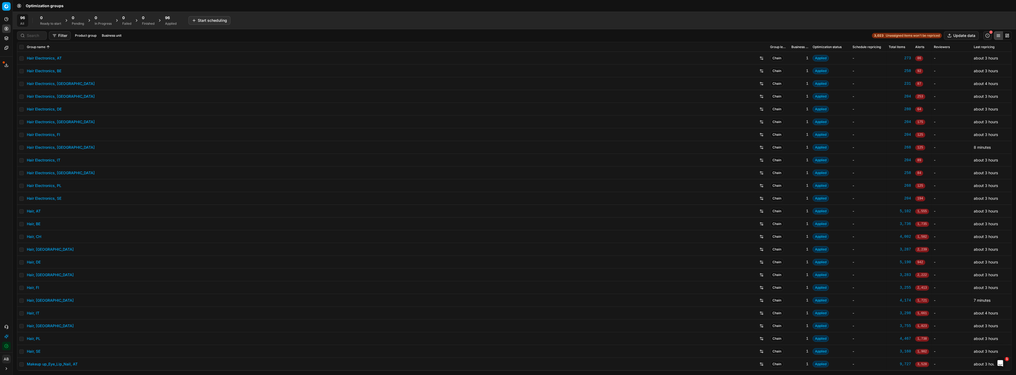
click at [34, 262] on link "Hair, DE" at bounding box center [34, 262] width 14 height 5
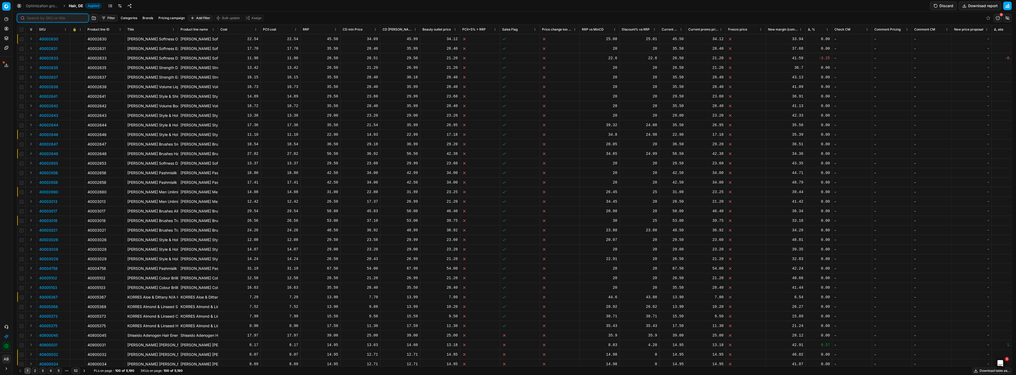
click at [36, 19] on input at bounding box center [56, 17] width 58 height 5
paste input "90009511-0014527"
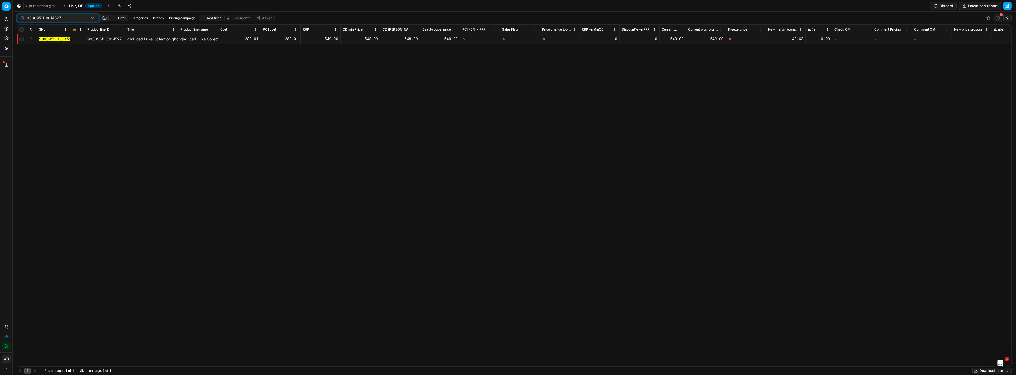
click at [55, 41] on mark "90009511-0014527" at bounding box center [56, 39] width 34 height 5
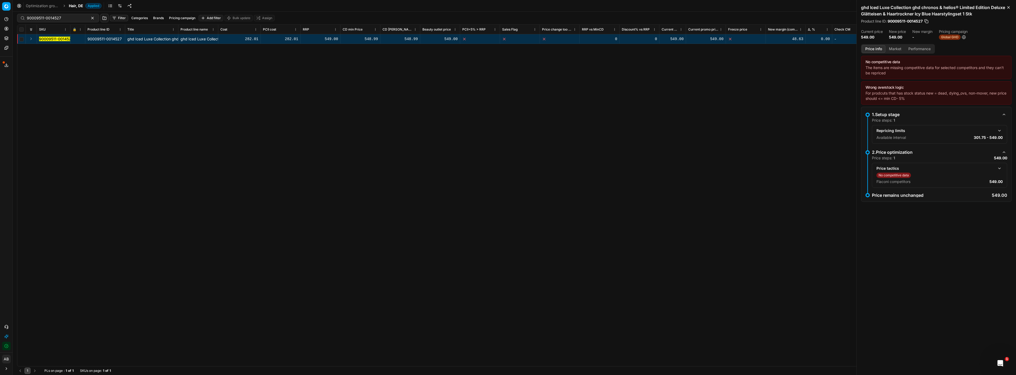
click at [999, 170] on button "button" at bounding box center [999, 168] width 6 height 6
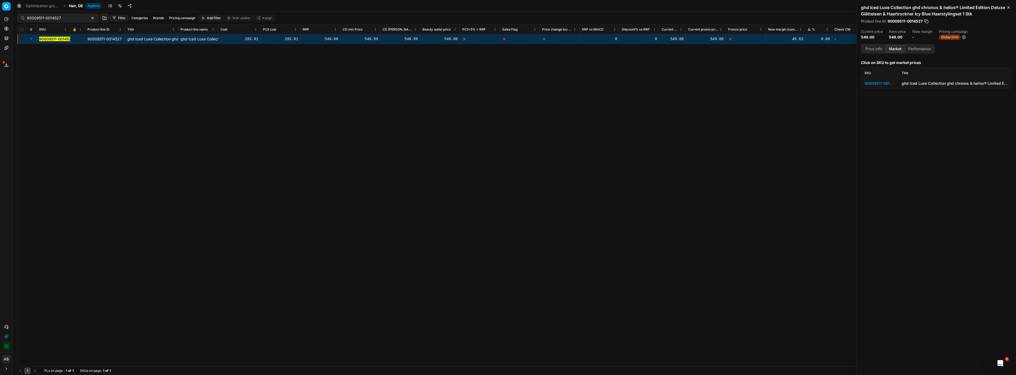
click at [893, 50] on button "Market" at bounding box center [894, 49] width 19 height 8
click at [883, 86] on div "90009511-0014527" at bounding box center [879, 83] width 31 height 5
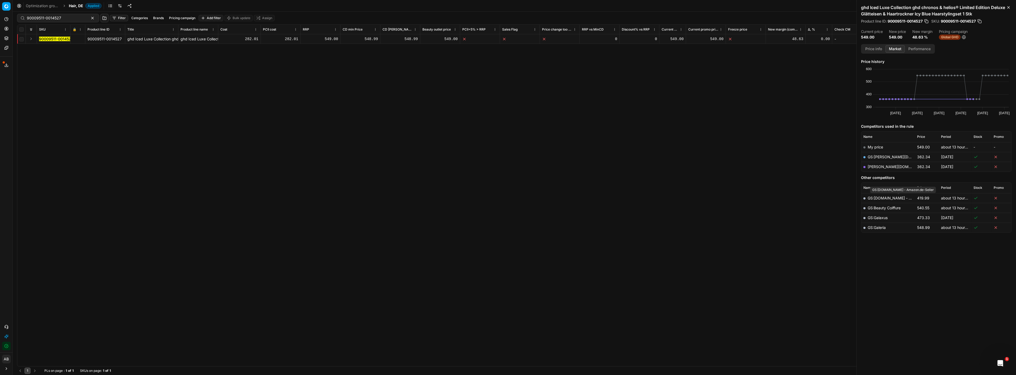
click at [898, 200] on link "GS:[DOMAIN_NAME] - Amazon.de-Seller" at bounding box center [903, 198] width 72 height 5
click at [913, 7] on h2 "ghd Iced Luxe Collection ghd chronos & helios® Limited Edition Deluxe Glätteise…" at bounding box center [936, 10] width 151 height 13
drag, startPoint x: 937, startPoint y: 8, endPoint x: 858, endPoint y: 7, distance: 78.9
click at [858, 7] on div "ghd Iced Luxe Collection ghd chronos & helios® Limited Edition Deluxe Glätteise…" at bounding box center [935, 22] width 159 height 44
click at [888, 167] on link "[PERSON_NAME][DOMAIN_NAME]" at bounding box center [898, 166] width 62 height 5
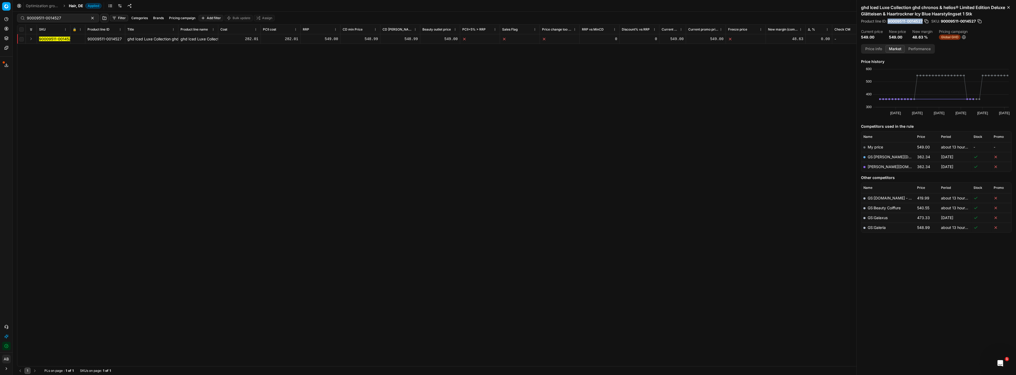
drag, startPoint x: 888, startPoint y: 20, endPoint x: 923, endPoint y: 22, distance: 35.7
click at [923, 22] on div "Product line ID : 90009511-0014527" at bounding box center [895, 21] width 68 height 5
copy span "90009511-0014527"
click at [889, 198] on link "GS:[DOMAIN_NAME] - Amazon.de-Seller" at bounding box center [903, 198] width 72 height 5
click at [58, 19] on input "90009511-0014527" at bounding box center [56, 17] width 58 height 5
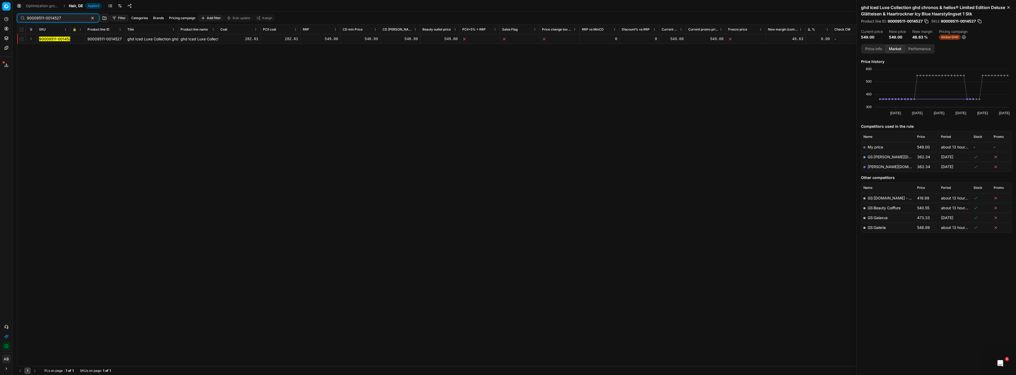
drag, startPoint x: 60, startPoint y: 18, endPoint x: 0, endPoint y: 14, distance: 59.9
click at [0, 14] on div "Pricing platform Analytics Pricing Product portfolio Templates Export service 2…" at bounding box center [508, 187] width 1016 height 375
paste input "15332-0023900"
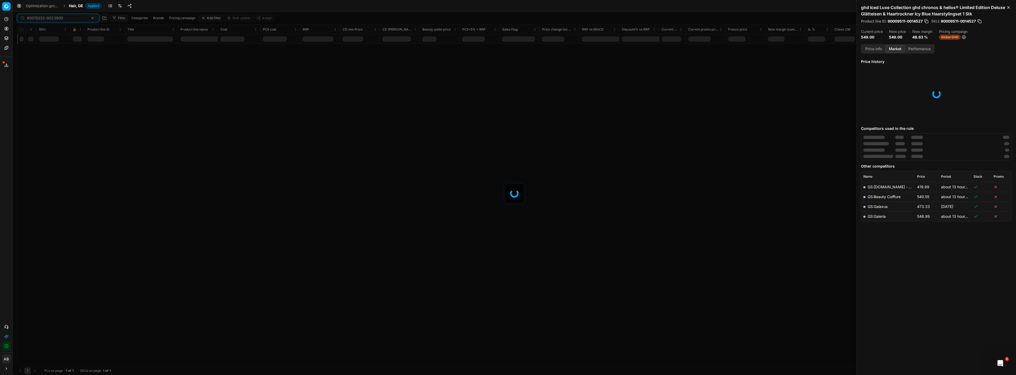
type input "90015332-0023900"
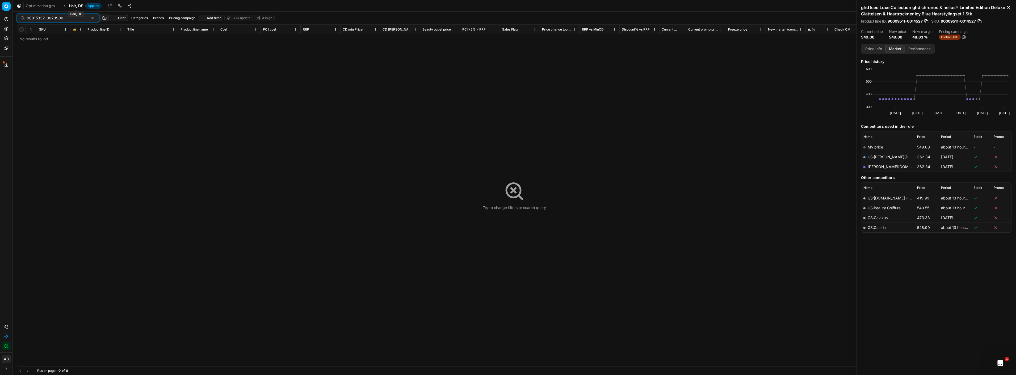
click at [76, 7] on span "Hair, DE" at bounding box center [76, 5] width 14 height 5
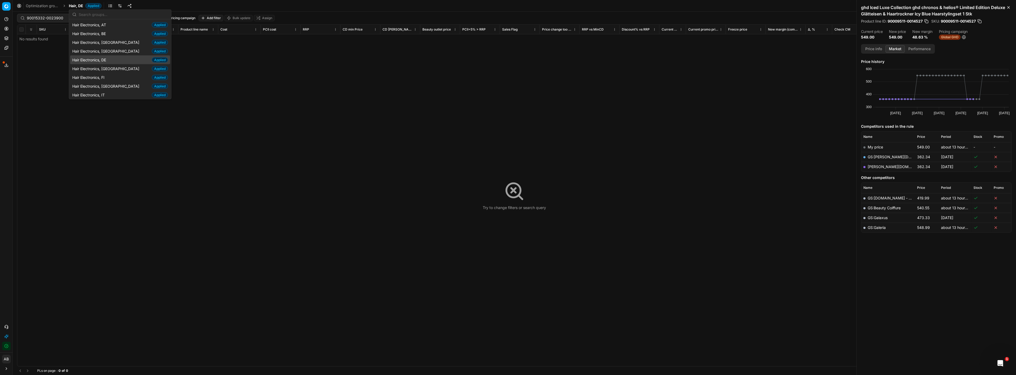
click at [100, 59] on span "Hair Electronics, DE" at bounding box center [90, 59] width 36 height 5
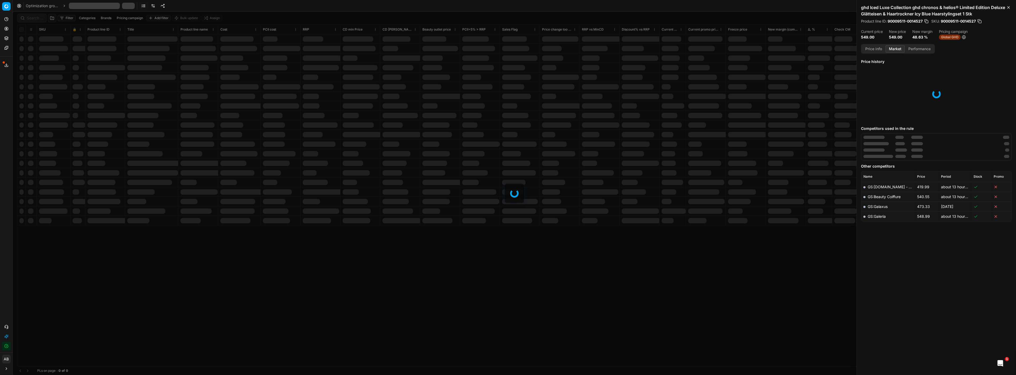
click at [34, 20] on div at bounding box center [514, 194] width 1003 height 364
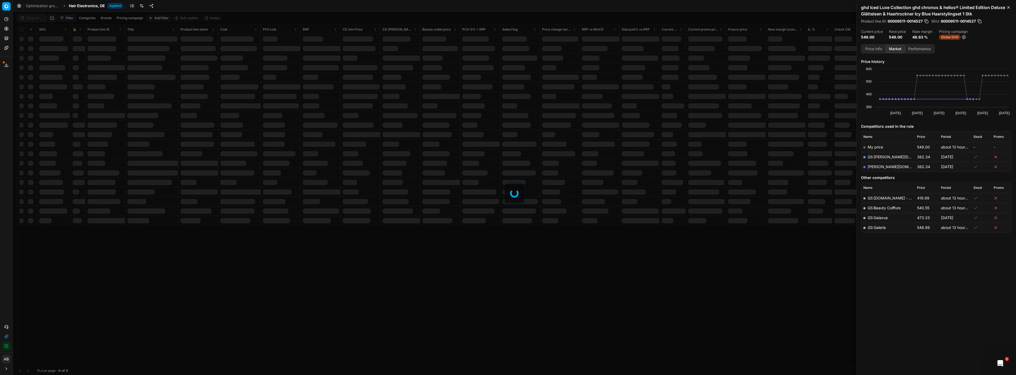
click at [35, 18] on div at bounding box center [514, 194] width 1003 height 364
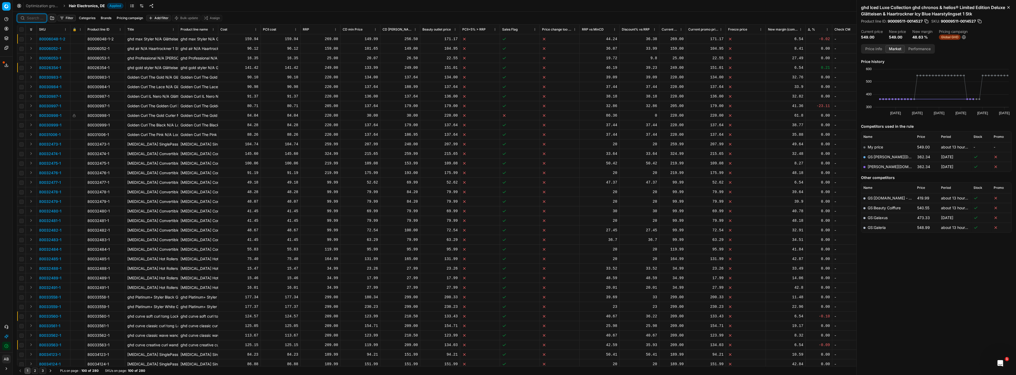
click at [35, 18] on input at bounding box center [35, 17] width 16 height 5
paste input "90015332-0023900"
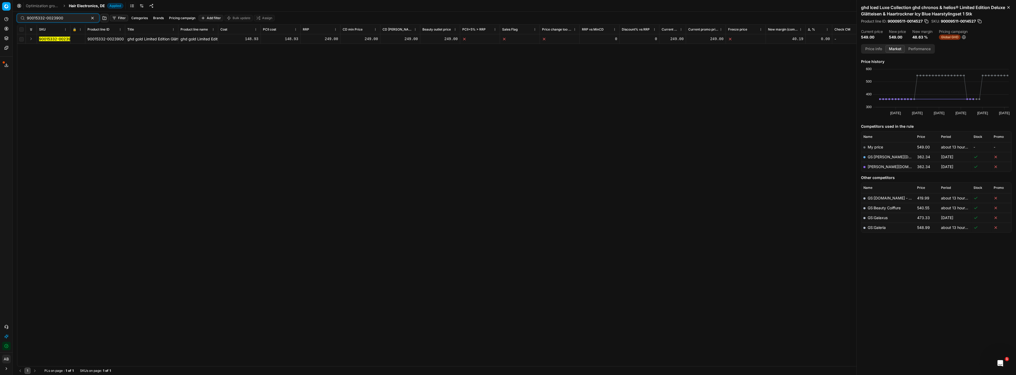
click at [45, 40] on mark "90015332-0023900" at bounding box center [57, 39] width 36 height 5
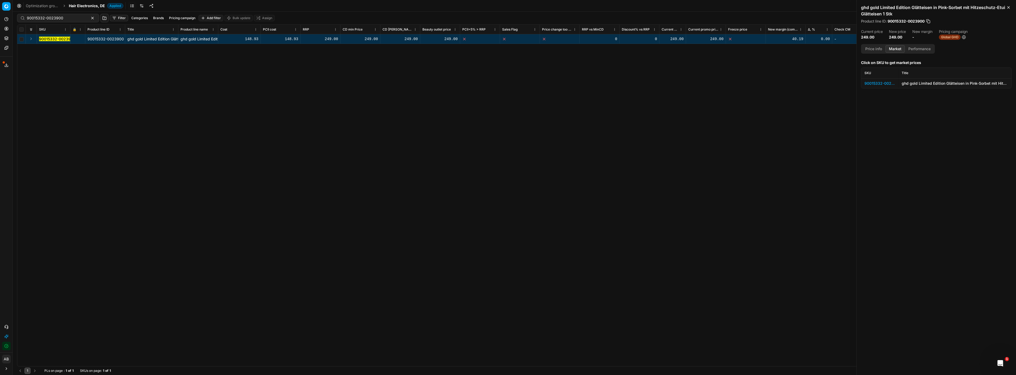
click at [877, 81] on div "90015332-0023900" at bounding box center [879, 83] width 31 height 5
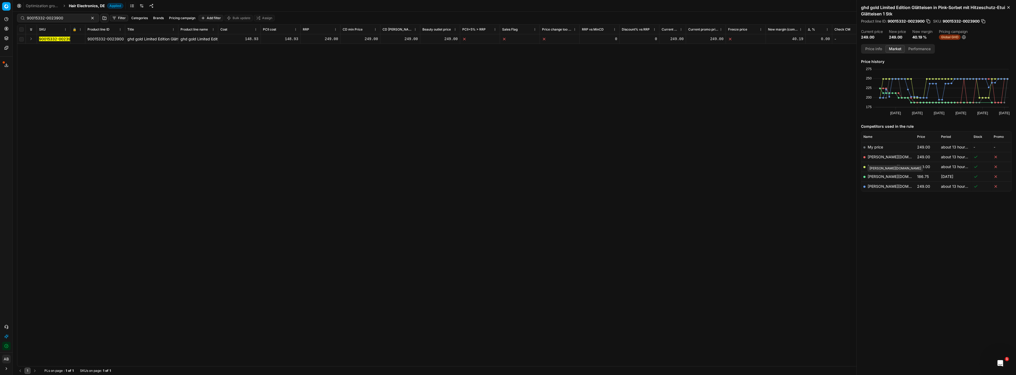
click at [887, 177] on link "[PERSON_NAME][DOMAIN_NAME]" at bounding box center [898, 176] width 62 height 5
click at [891, 158] on link "[PERSON_NAME][DOMAIN_NAME]" at bounding box center [898, 157] width 62 height 5
drag, startPoint x: 67, startPoint y: 20, endPoint x: 13, endPoint y: 16, distance: 54.1
click at [13, 16] on div "Pricing platform Analytics Pricing Product portfolio Templates Export service 2…" at bounding box center [508, 187] width 1016 height 375
paste input "09510-001453"
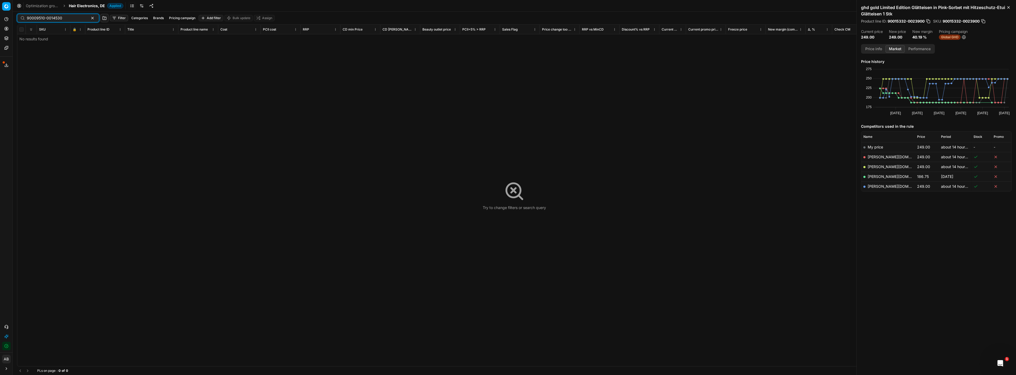
type input "90009510-0014530"
click at [74, 7] on span "Hair Electronics, DE" at bounding box center [87, 5] width 36 height 5
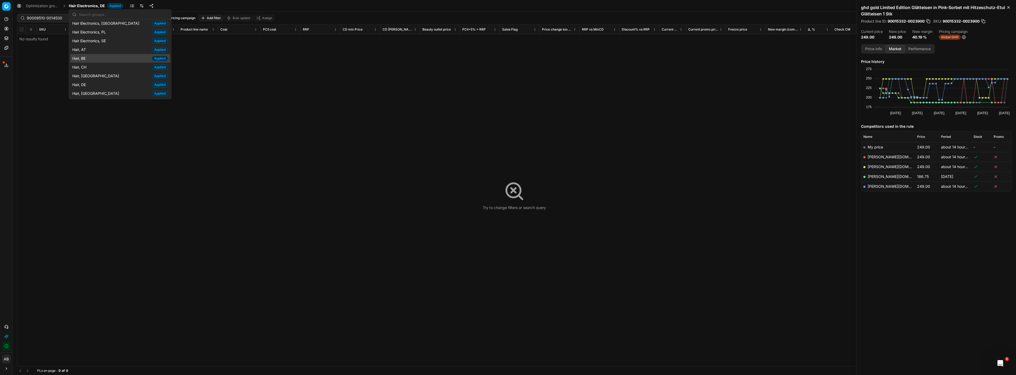
scroll to position [81, 0]
click at [89, 87] on div "Hair, DE Applied" at bounding box center [120, 84] width 100 height 9
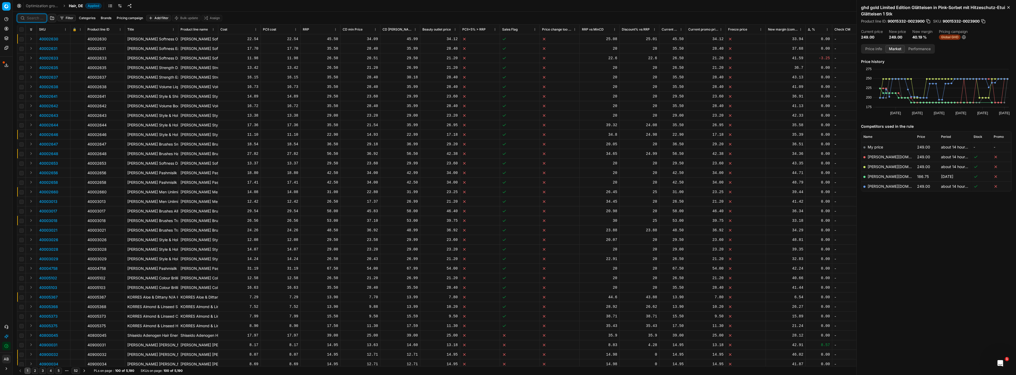
click at [34, 20] on input at bounding box center [35, 17] width 16 height 5
paste input "90009510-0014530"
type input "90009510-0014530"
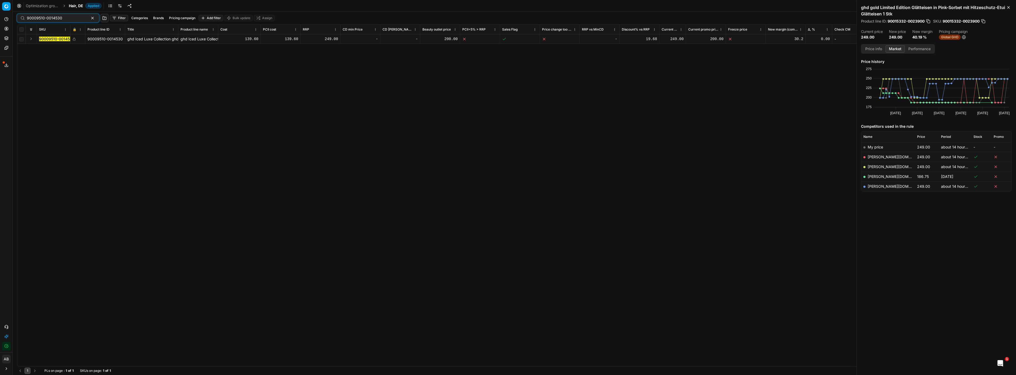
click at [53, 39] on mark "90009510-0014530" at bounding box center [56, 39] width 35 height 5
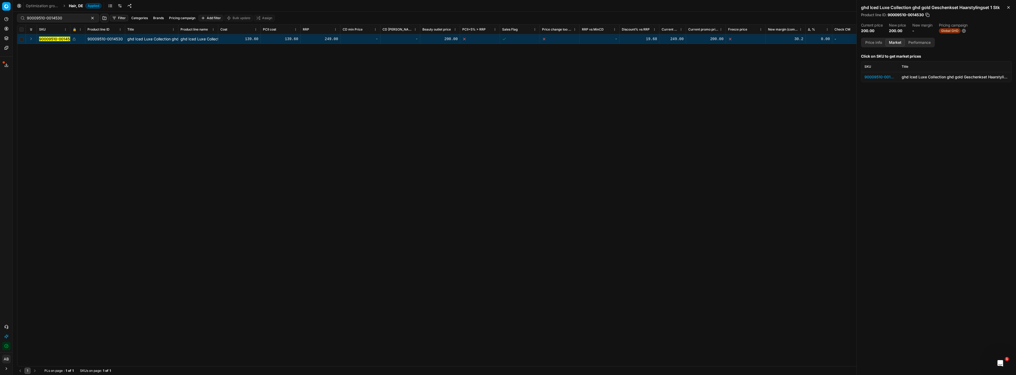
click at [877, 79] on div "90009510-0014530" at bounding box center [879, 76] width 31 height 5
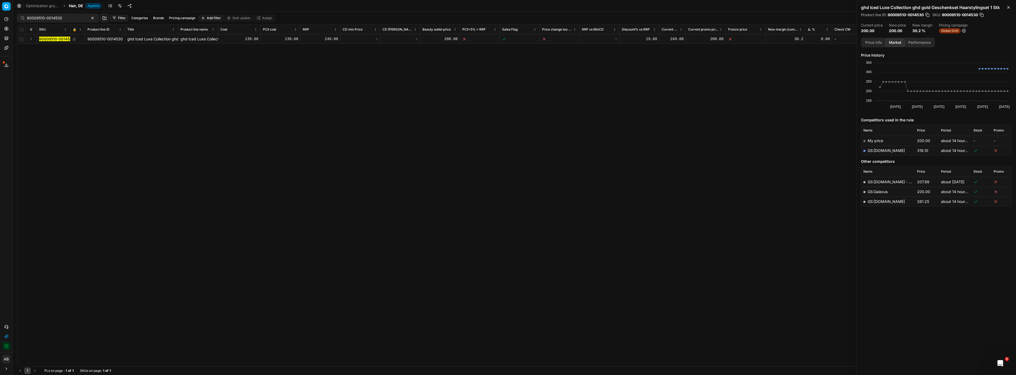
click at [82, 9] on div "Optimization groups Hair, DE Applied Discard Download report" at bounding box center [514, 6] width 1003 height 12
click at [78, 6] on span "Hair, DE" at bounding box center [76, 5] width 14 height 5
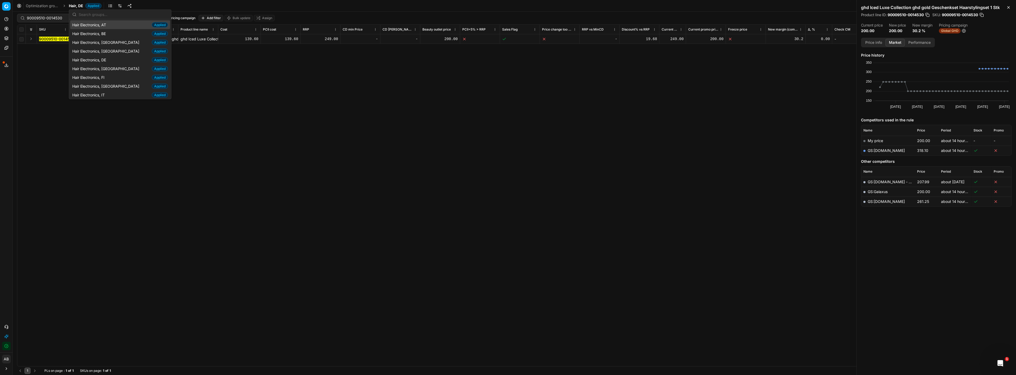
click at [85, 13] on input "text" at bounding box center [123, 14] width 89 height 11
type input "parfum"
click at [92, 87] on div "Parfum, PL Applied" at bounding box center [120, 90] width 100 height 9
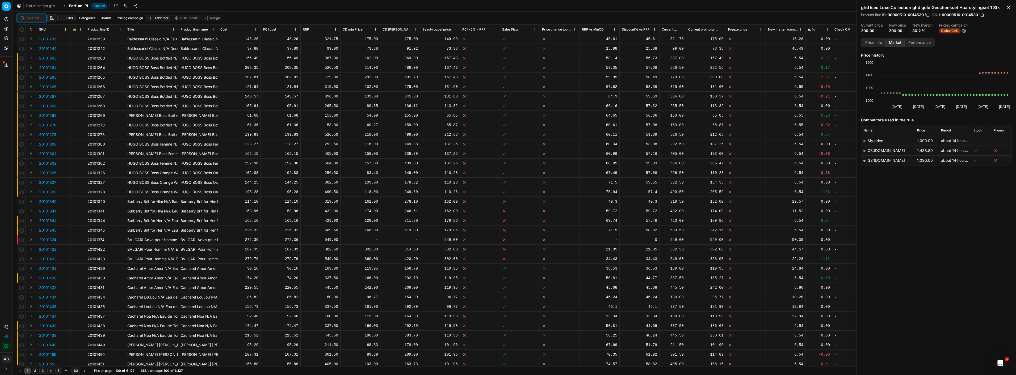
click at [31, 19] on input at bounding box center [35, 17] width 16 height 5
paste input "90005140-0007717"
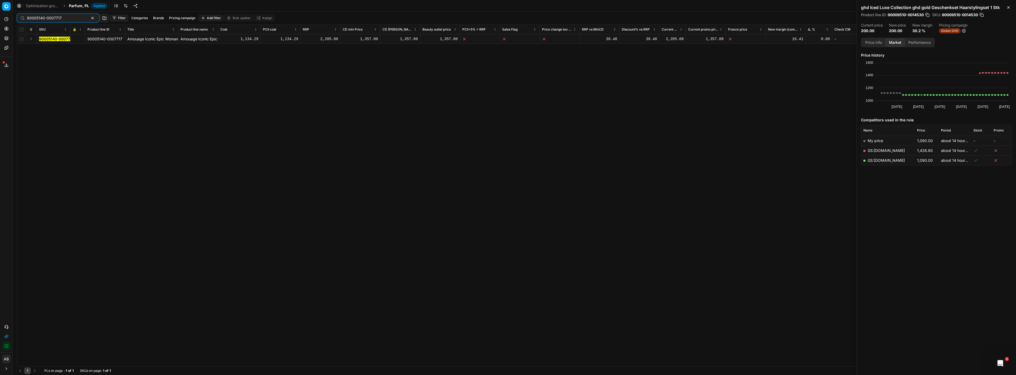
click at [62, 40] on mark "90005140-0007717" at bounding box center [56, 39] width 35 height 5
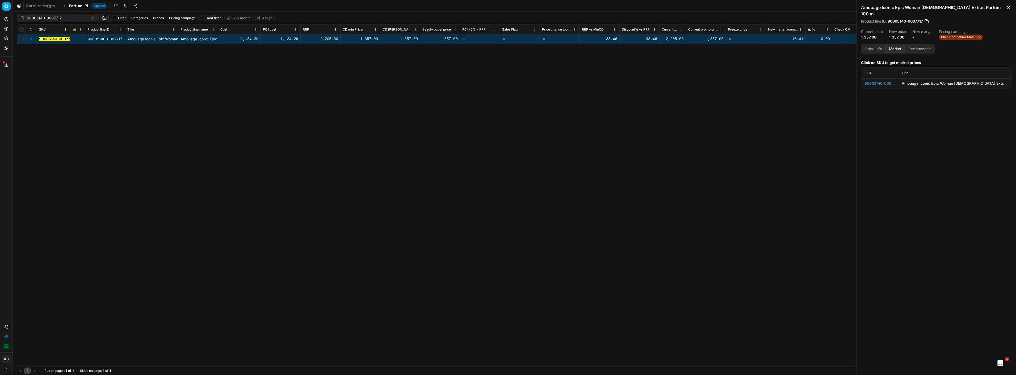
click at [888, 81] on div "90005140-0007717" at bounding box center [879, 83] width 31 height 5
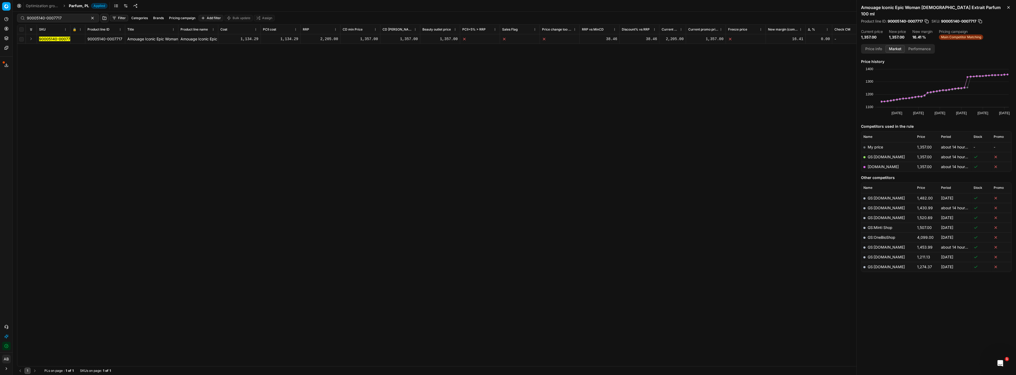
click at [884, 164] on link "[DOMAIN_NAME]" at bounding box center [882, 166] width 31 height 5
drag, startPoint x: 60, startPoint y: 18, endPoint x: 0, endPoint y: 14, distance: 60.2
click at [0, 14] on div "Pricing platform Analytics Pricing Product portfolio Templates Export service 2…" at bounding box center [508, 187] width 1016 height 375
paste input "4-0007720"
click at [45, 38] on mark "90005144-0007720" at bounding box center [57, 39] width 36 height 5
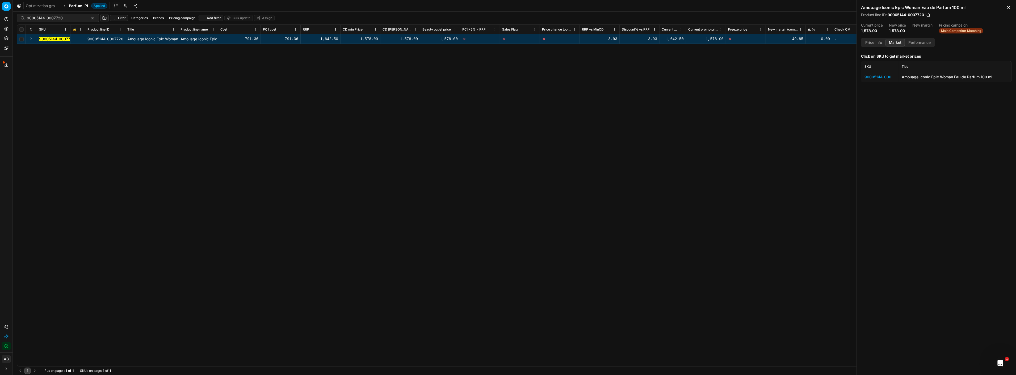
click at [873, 76] on div "90005144-0007720" at bounding box center [879, 76] width 31 height 5
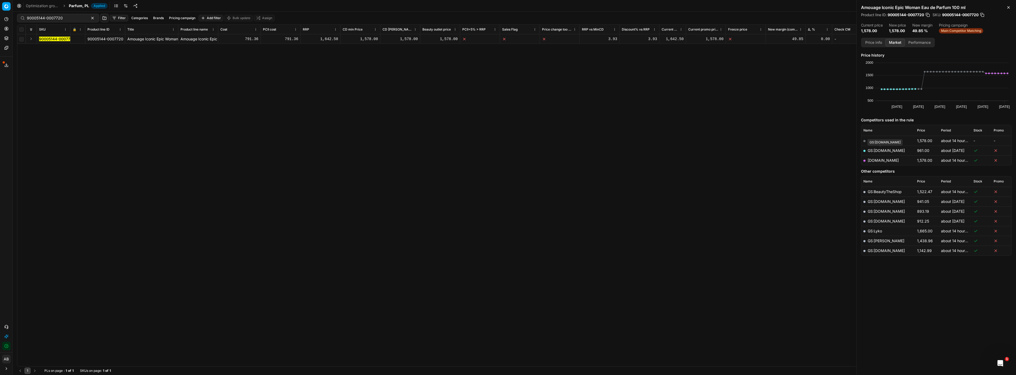
click at [889, 151] on link "GS:[DOMAIN_NAME]" at bounding box center [885, 150] width 37 height 5
click at [872, 159] on link "[DOMAIN_NAME]" at bounding box center [882, 160] width 31 height 5
click at [62, 19] on input "90005144-0007720" at bounding box center [56, 17] width 58 height 5
drag, startPoint x: 62, startPoint y: 19, endPoint x: 7, endPoint y: 15, distance: 55.1
click at [7, 15] on div "Pricing platform Analytics Pricing Product portfolio Templates Export service 2…" at bounding box center [508, 187] width 1016 height 375
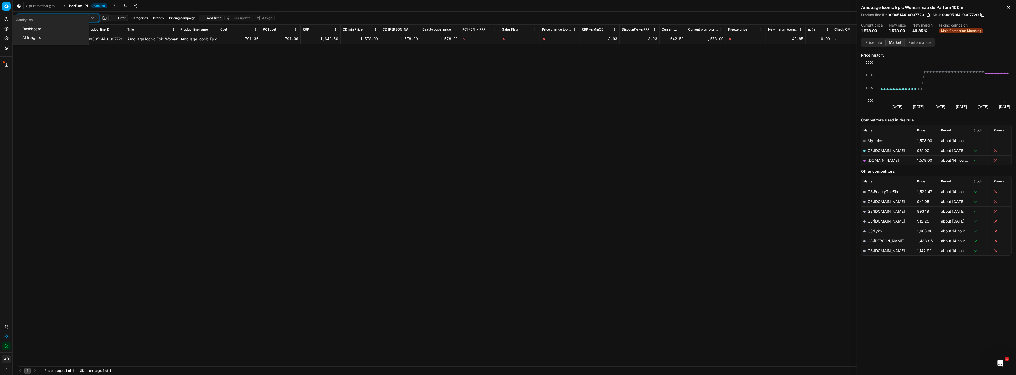
paste input "0-0007717"
type input "90005140-0007717"
click at [62, 39] on mark "90005140-0007717" at bounding box center [56, 39] width 35 height 5
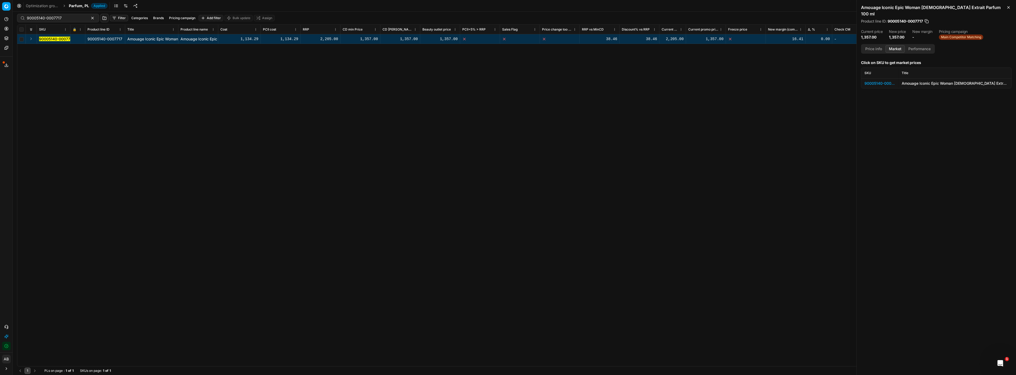
click at [880, 81] on div "90005140-0007717" at bounding box center [879, 83] width 31 height 5
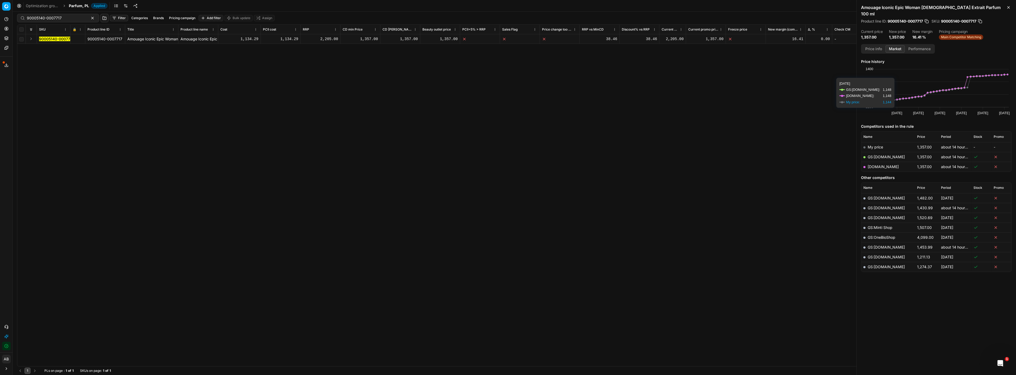
click at [881, 164] on link "[DOMAIN_NAME]" at bounding box center [882, 166] width 31 height 5
click at [82, 6] on span "Parfum, PL" at bounding box center [79, 5] width 20 height 5
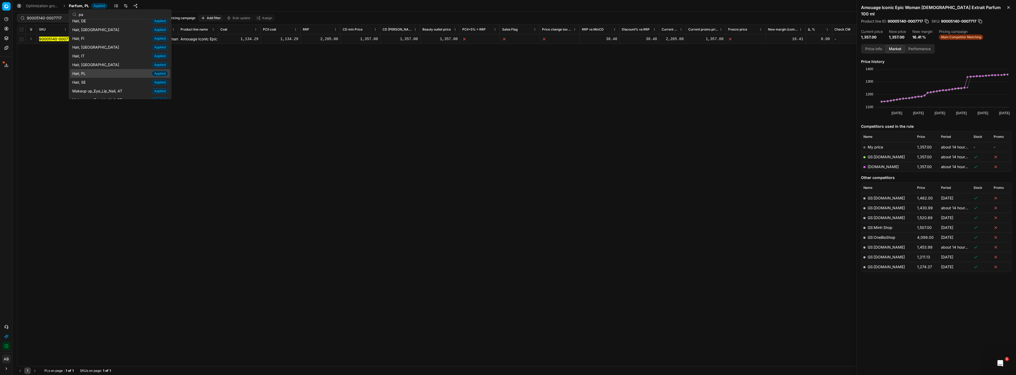
scroll to position [9, 0]
type input "parf"
click at [100, 75] on div "Parfum, FR Applied" at bounding box center [120, 77] width 100 height 9
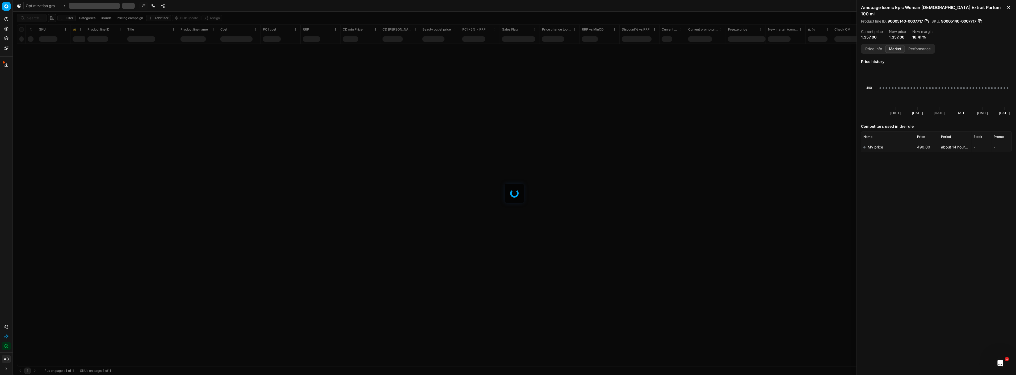
click at [39, 19] on div at bounding box center [514, 194] width 1003 height 364
click at [33, 17] on div at bounding box center [514, 194] width 1003 height 364
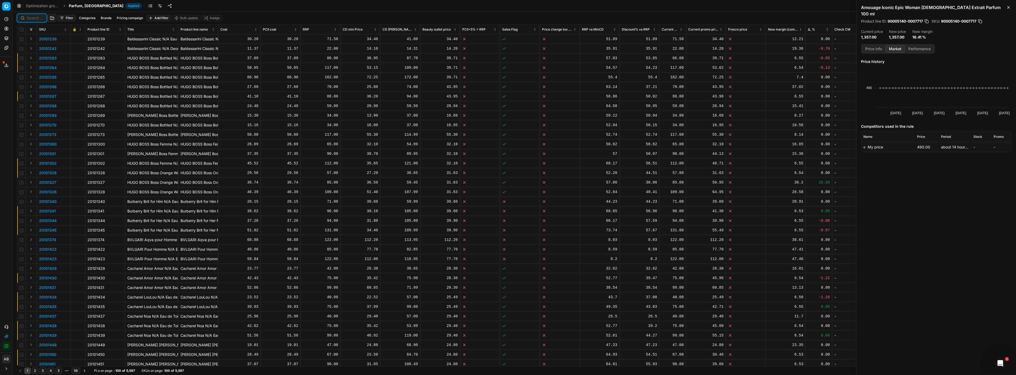
click at [34, 18] on input at bounding box center [35, 17] width 16 height 5
paste input "80060708-100"
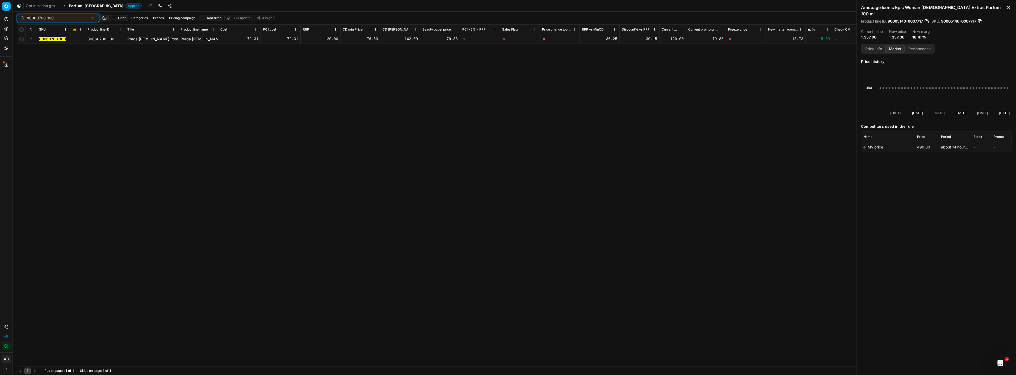
type input "80060708-100"
click at [51, 38] on mark "80060708-100" at bounding box center [52, 39] width 27 height 5
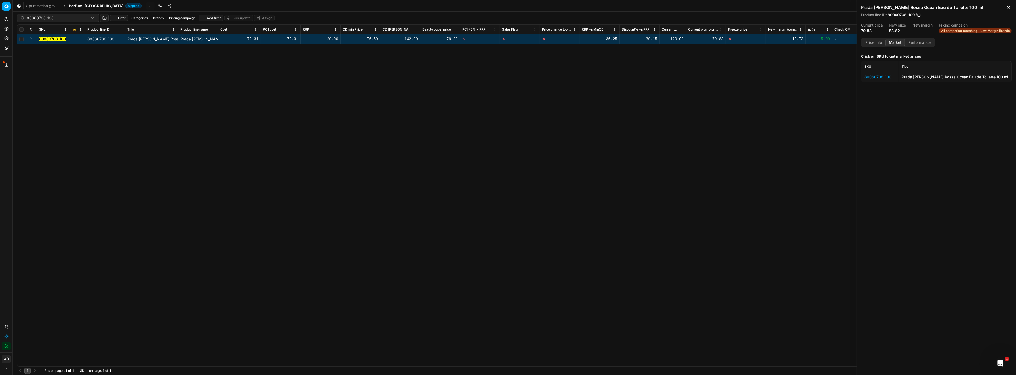
click at [874, 80] on div "80060708-100" at bounding box center [879, 76] width 31 height 5
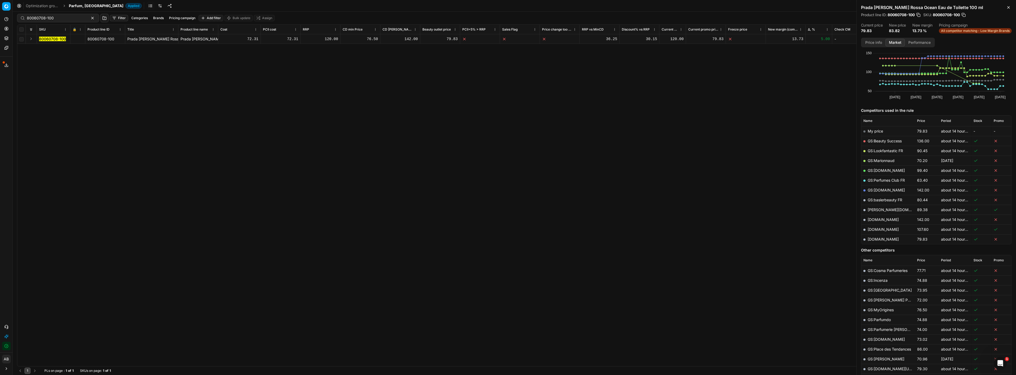
scroll to position [10, 0]
click at [880, 244] on td "[DOMAIN_NAME]" at bounding box center [888, 239] width 54 height 10
click at [880, 241] on link "[DOMAIN_NAME]" at bounding box center [882, 239] width 31 height 5
